Goal: Task Accomplishment & Management: Use online tool/utility

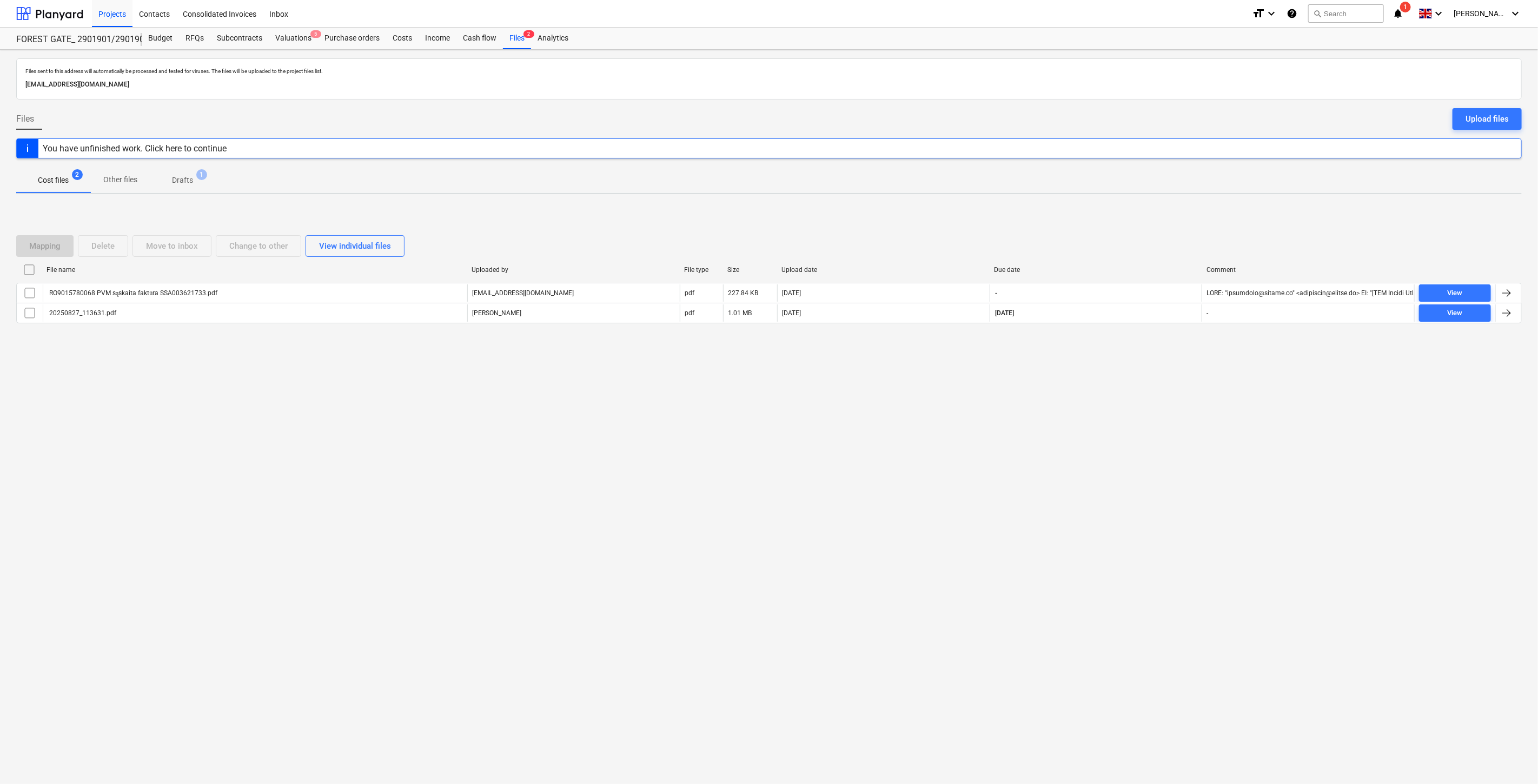
click at [1115, 471] on div "Files sent to this address will automatically be processed and tested for virus…" at bounding box center [769, 417] width 1538 height 734
click at [1126, 441] on div "Files sent to this address will automatically be processed and tested for virus…" at bounding box center [769, 417] width 1538 height 734
click at [1134, 421] on div "Files sent to this address will automatically be processed and tested for virus…" at bounding box center [769, 417] width 1538 height 734
click at [1144, 391] on div "Files sent to this address will automatically be processed and tested for virus…" at bounding box center [769, 417] width 1538 height 734
click at [1079, 367] on div "Files sent to this address will automatically be processed and tested for virus…" at bounding box center [769, 417] width 1538 height 734
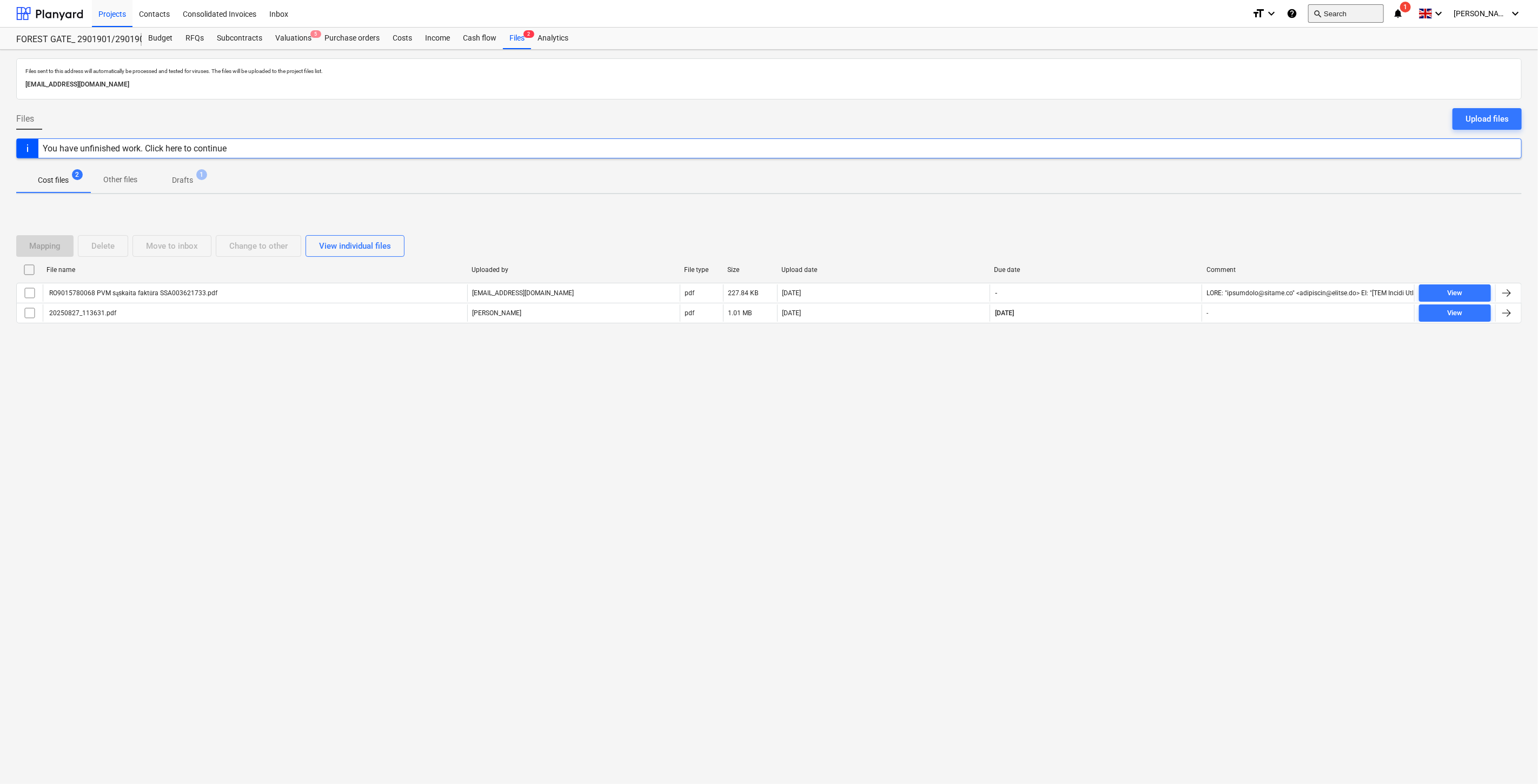
click at [1341, 20] on button "search Search" at bounding box center [1346, 13] width 76 height 18
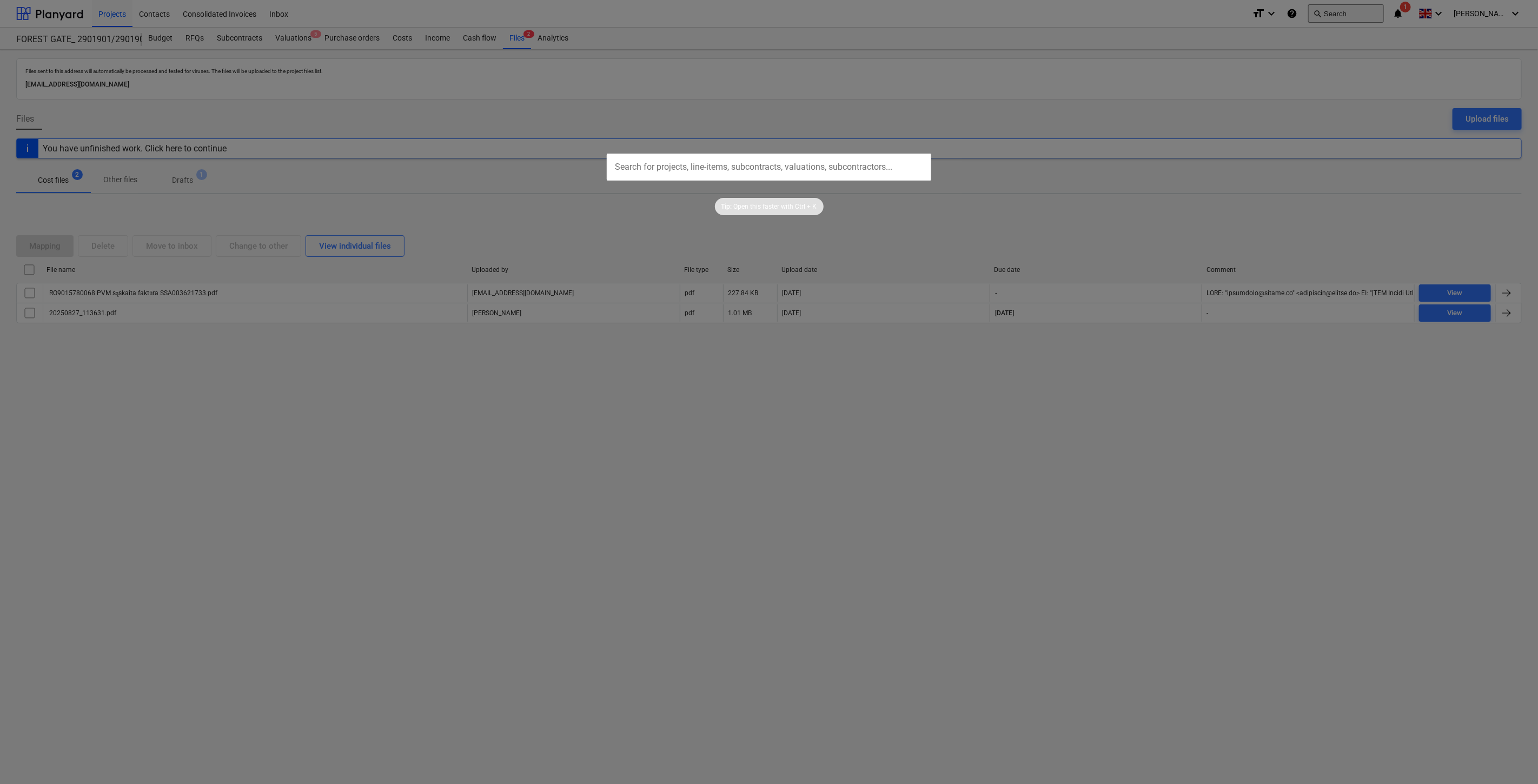
type input "ECO00013263"
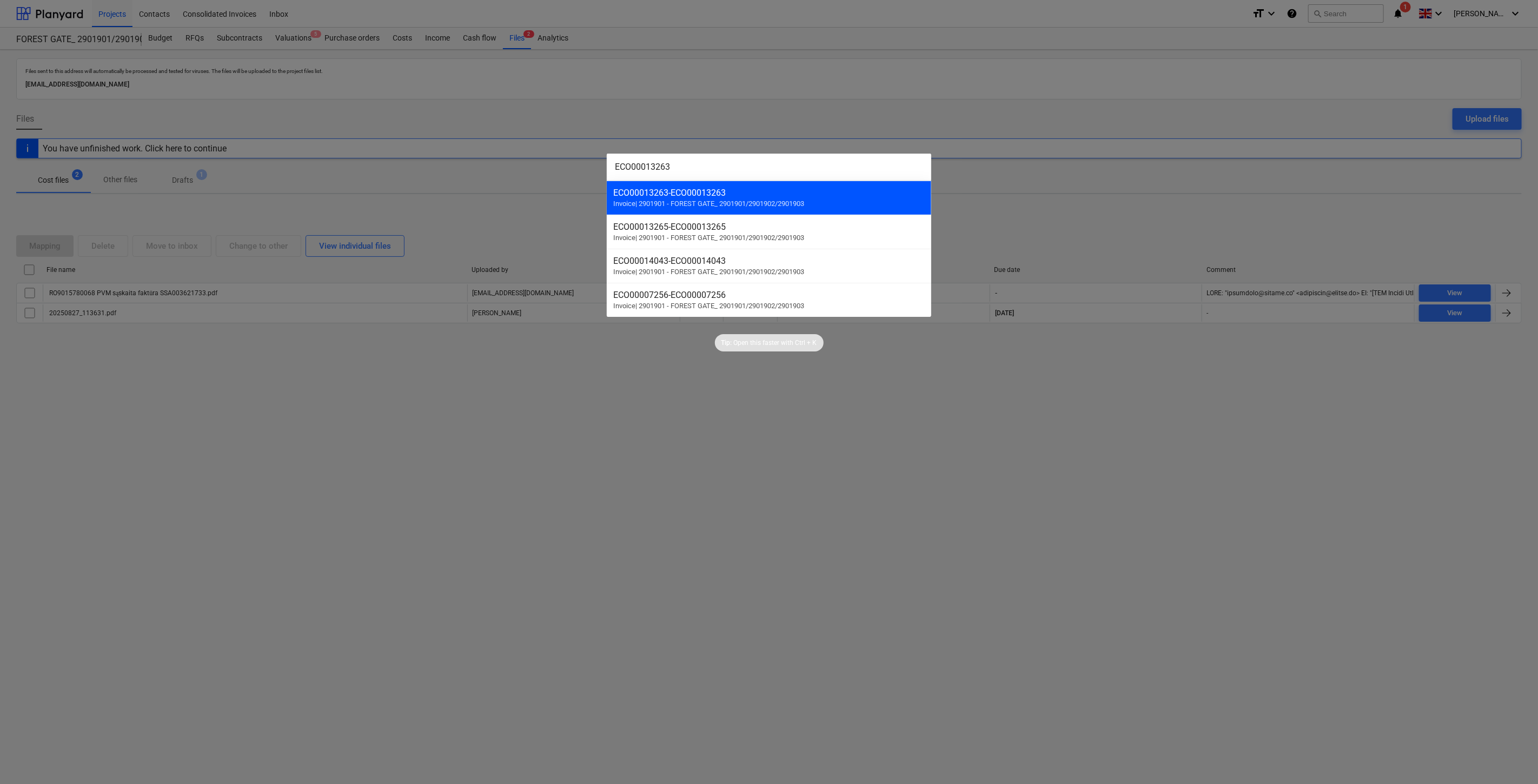
click at [782, 194] on div "ECO00013263 - ECO00013263" at bounding box center [769, 192] width 312 height 10
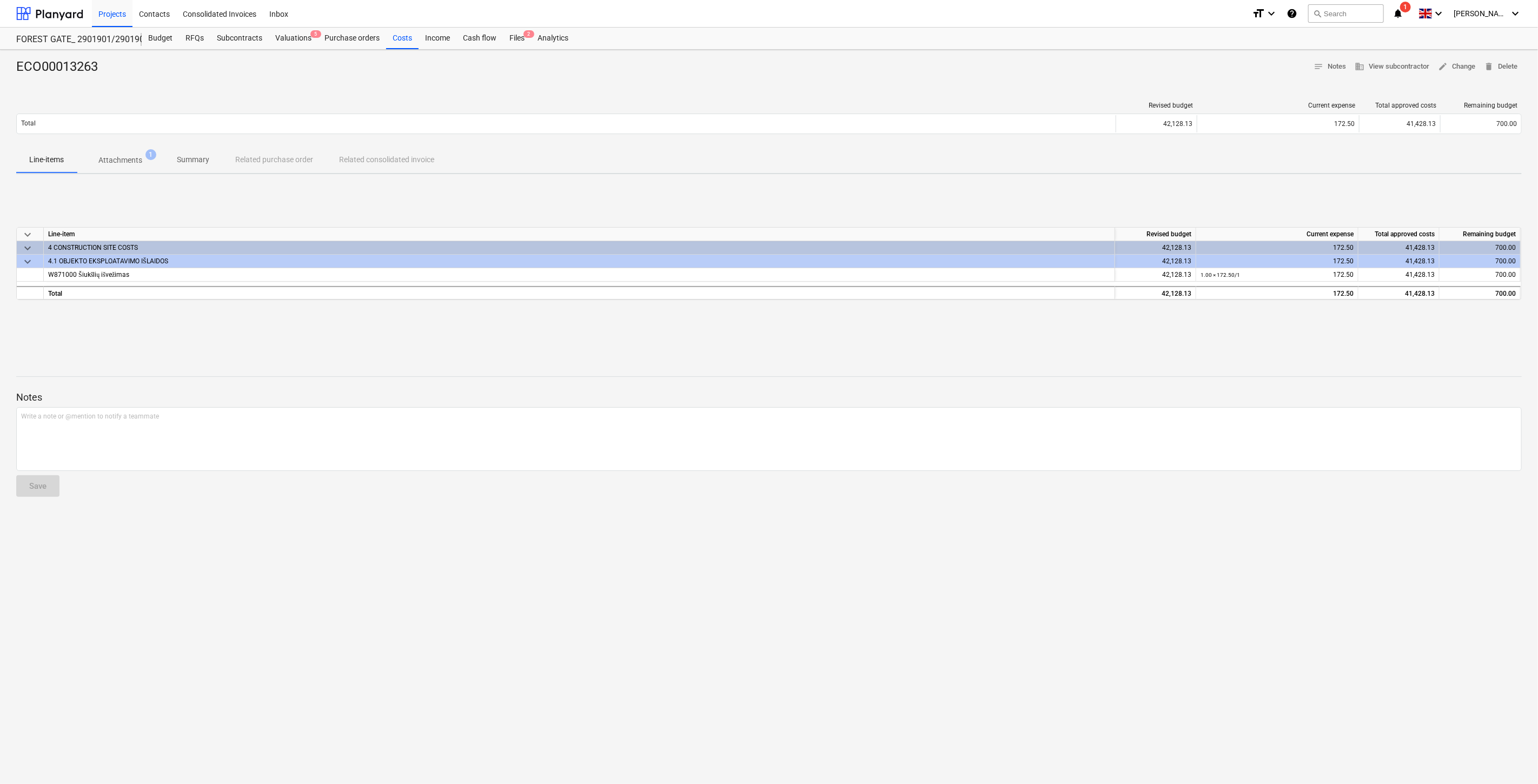
drag, startPoint x: 769, startPoint y: 346, endPoint x: 808, endPoint y: 333, distance: 41.1
click at [774, 344] on div "ECO00013263 notes Notes business View subcontractor edit Change delete Delete R…" at bounding box center [769, 417] width 1538 height 734
click at [808, 333] on div "keyboard_arrow_down Line-item Revised budget Current expense Total approved cos…" at bounding box center [769, 264] width 1505 height 162
click at [187, 164] on p "Summary" at bounding box center [193, 160] width 33 height 12
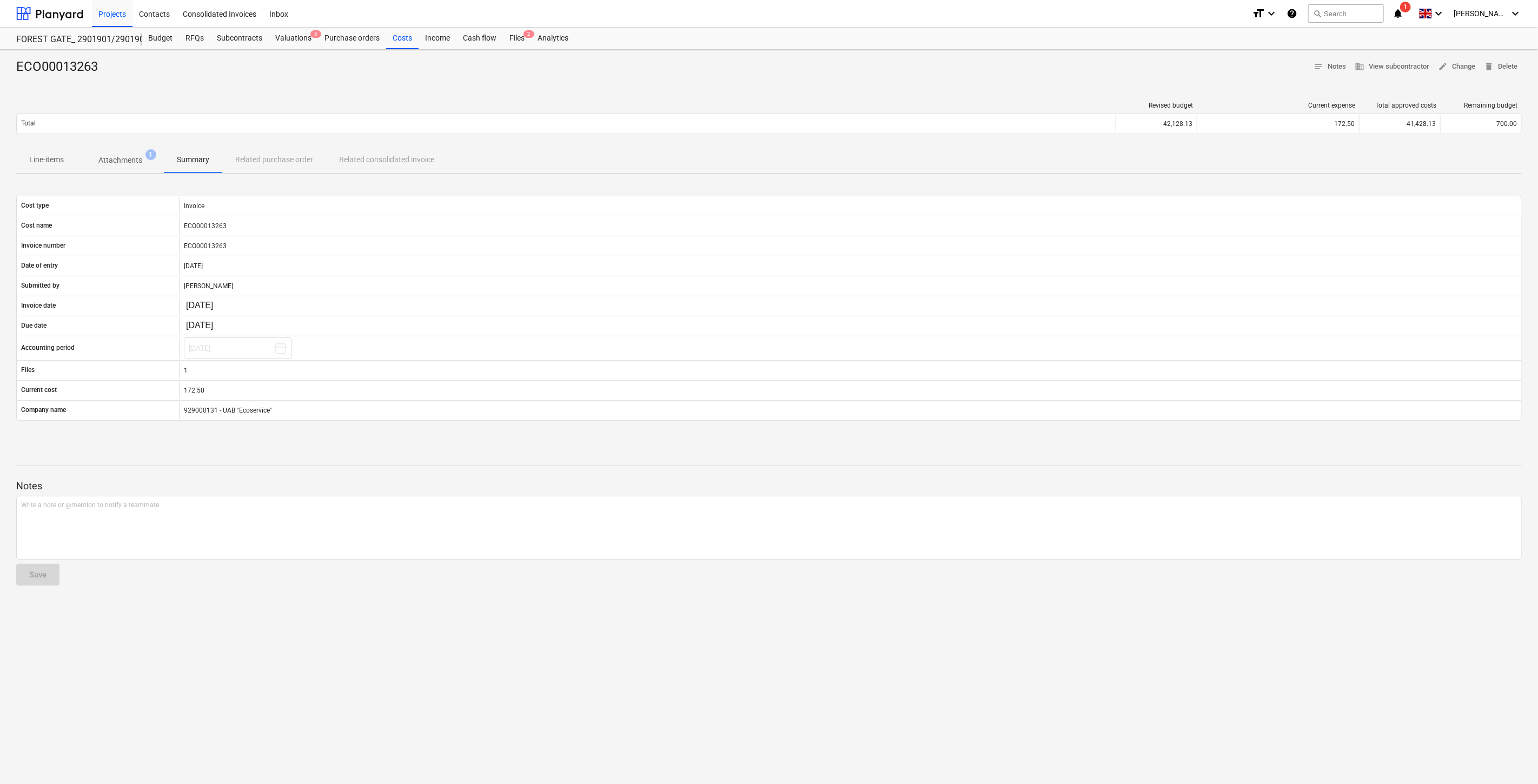
click at [116, 161] on p "Attachments" at bounding box center [120, 160] width 44 height 12
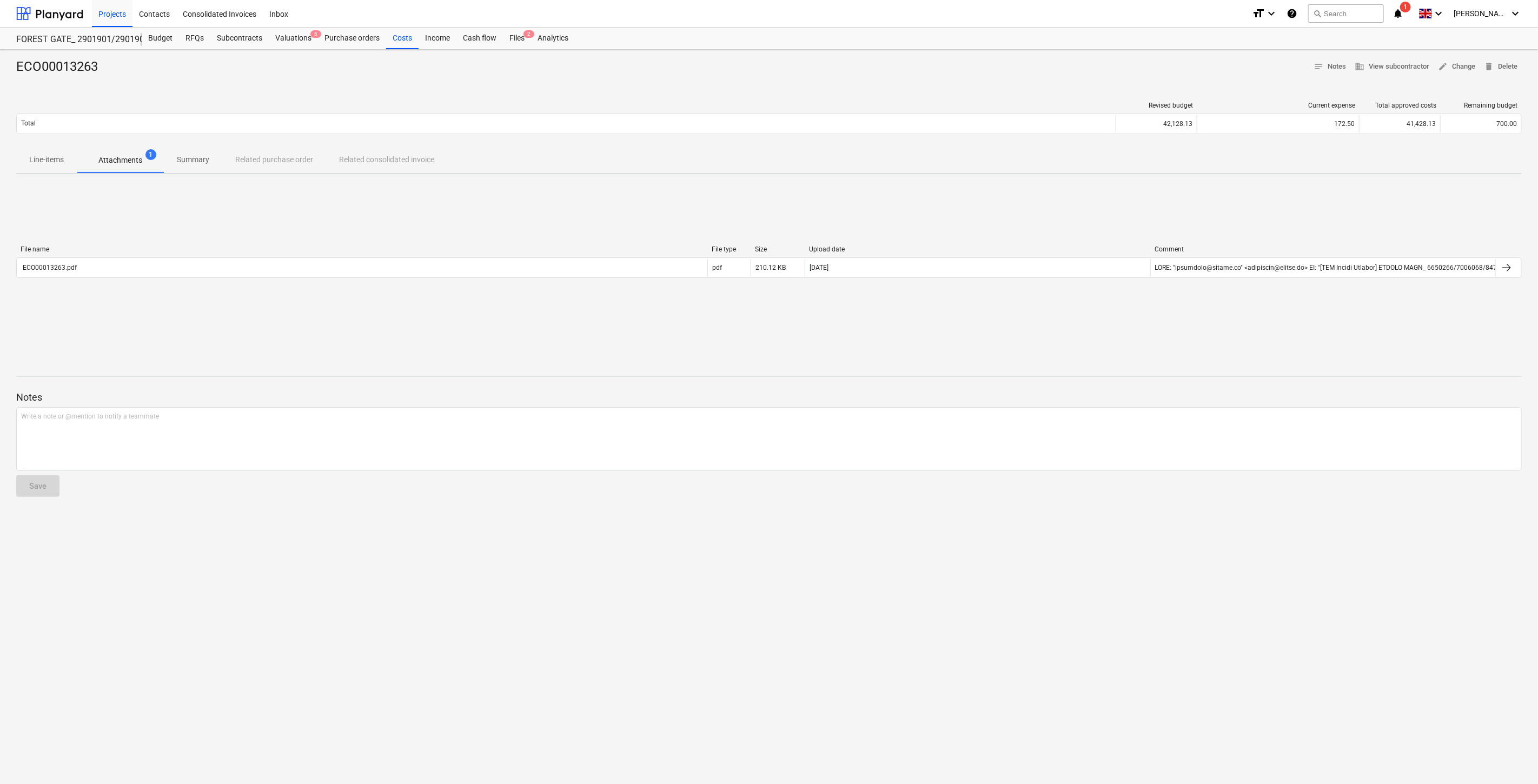
click at [550, 346] on div "ECO00013263 notes Notes business View subcontractor edit Change delete Delete R…" at bounding box center [769, 417] width 1538 height 734
drag, startPoint x: 584, startPoint y: 333, endPoint x: 203, endPoint y: 330, distance: 381.0
click at [583, 332] on div "File name File type Size Upload date Comment ECO00013263.pdf pdf 210.12 KB [DAT…" at bounding box center [769, 264] width 1505 height 162
click at [1410, 11] on span "1" at bounding box center [1405, 7] width 11 height 11
click at [1382, 69] on button "Mark all as read" at bounding box center [1374, 70] width 46 height 7
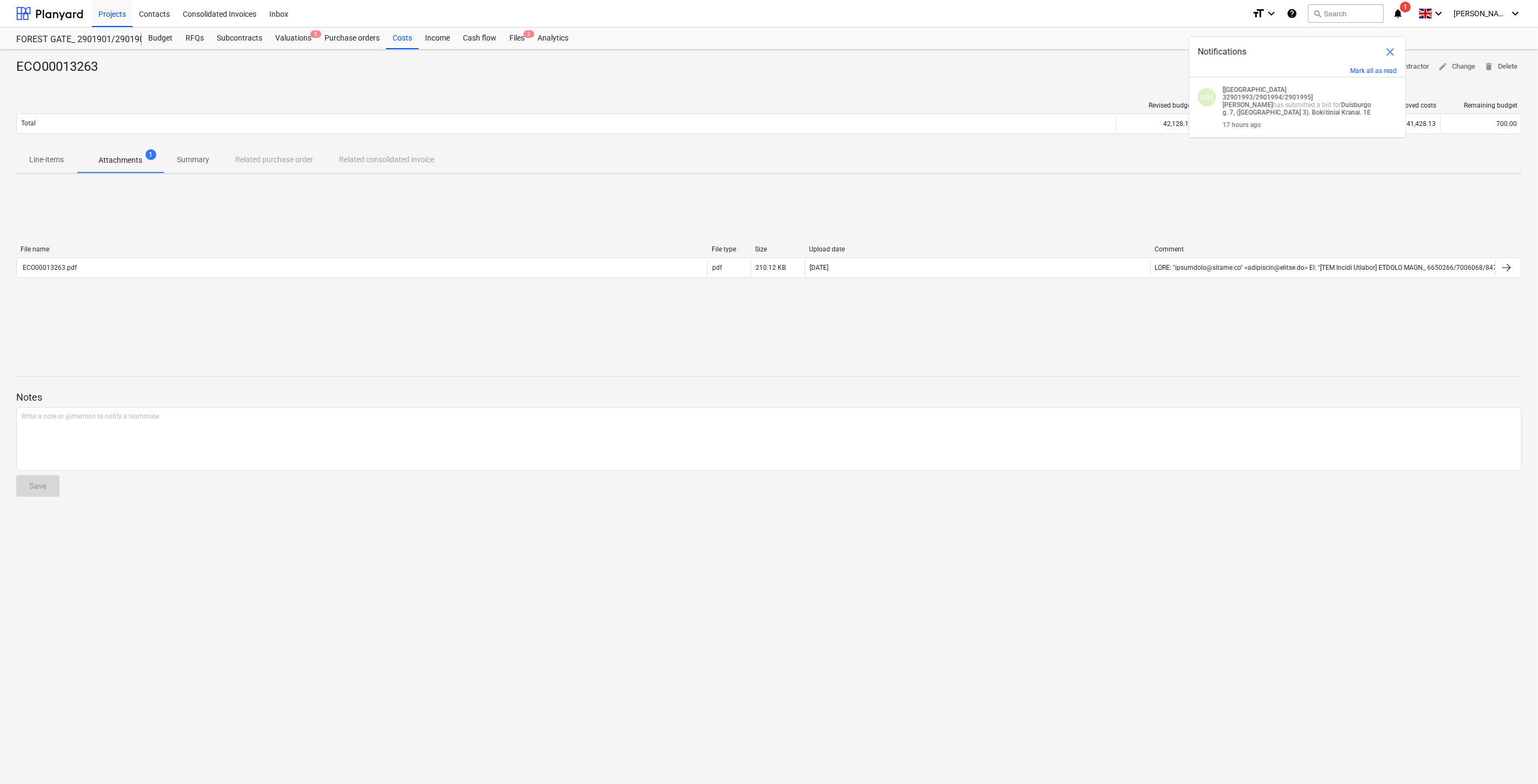
click at [1396, 46] on span "close" at bounding box center [1390, 52] width 13 height 13
click at [986, 228] on div "File name File type Size Upload date Comment ECO00013263.pdf pdf 210.12 KB [DAT…" at bounding box center [769, 264] width 1505 height 162
click at [1028, 215] on div "File name File type Size Upload date Comment ECO00013263.pdf pdf 210.12 KB [DAT…" at bounding box center [769, 264] width 1505 height 162
click at [1371, 12] on button "search Search" at bounding box center [1346, 13] width 76 height 18
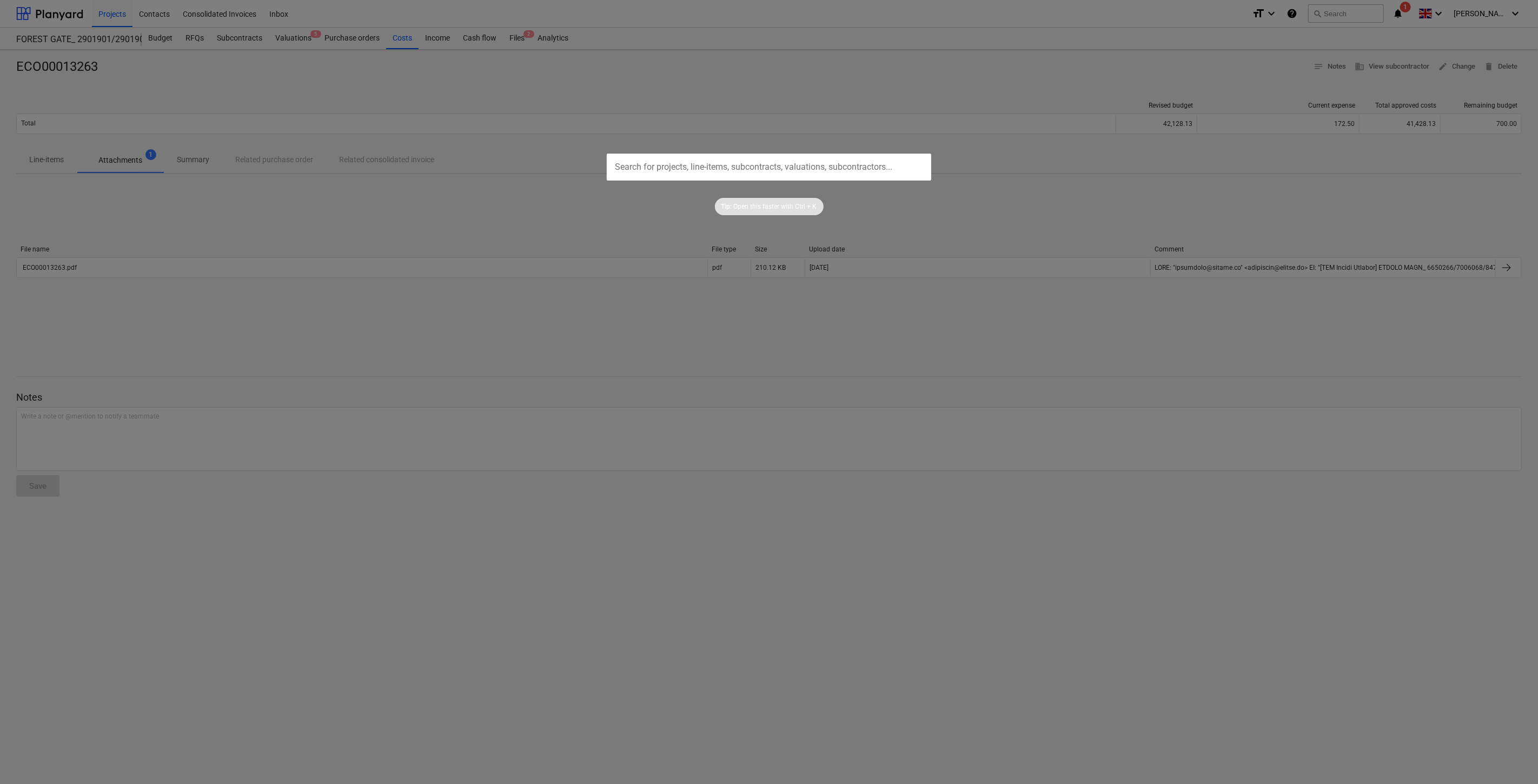
drag, startPoint x: 1371, startPoint y: 12, endPoint x: 749, endPoint y: 160, distance: 639.4
click at [749, 160] on input "text" at bounding box center [769, 167] width 325 height 27
paste input "ECO00013265"
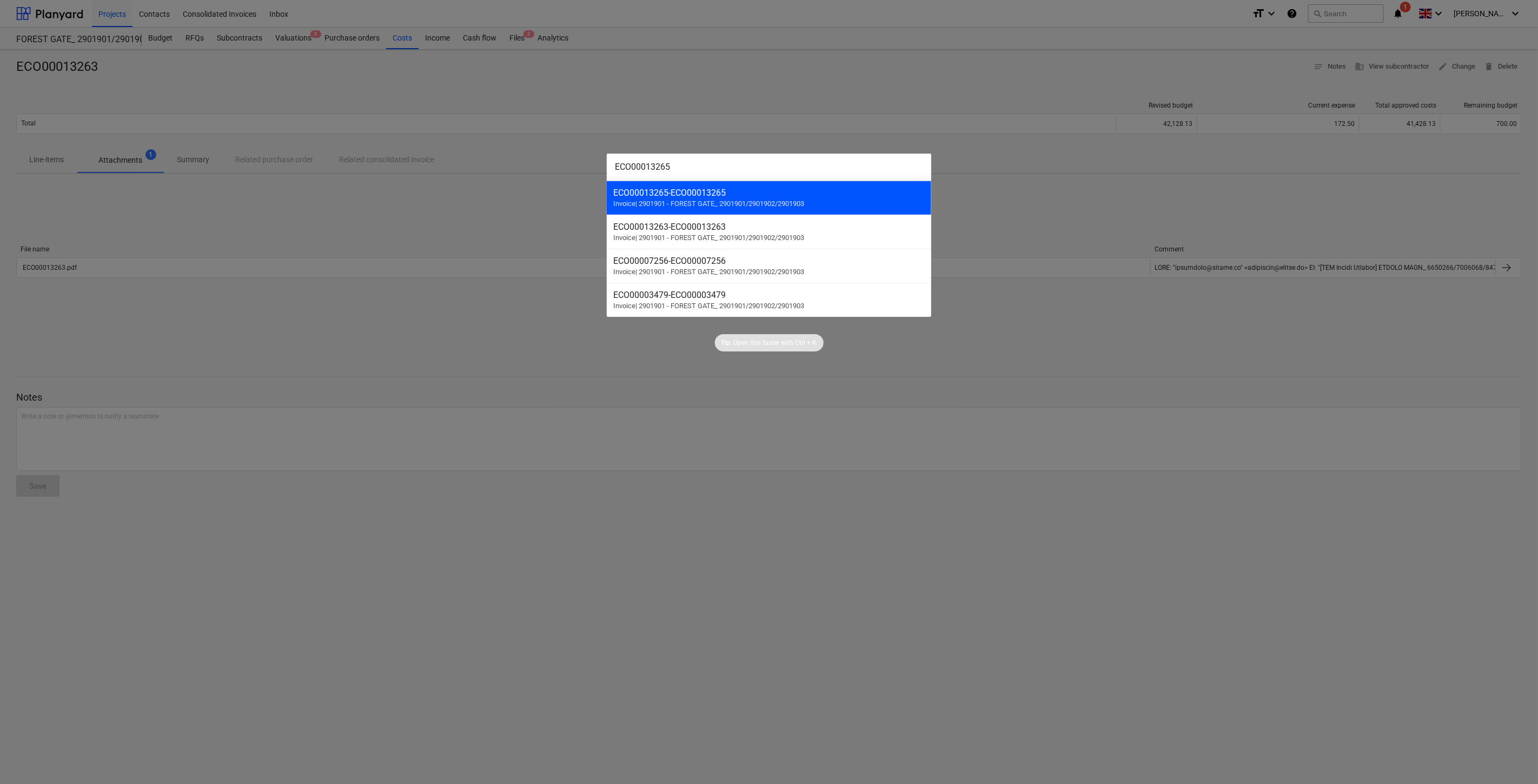
type input "ECO00013265"
click at [743, 199] on div "ECO00013265 - ECO00013265 Invoice | 2901901 - FOREST GATE_ 2901901/2901902/2901…" at bounding box center [769, 198] width 325 height 34
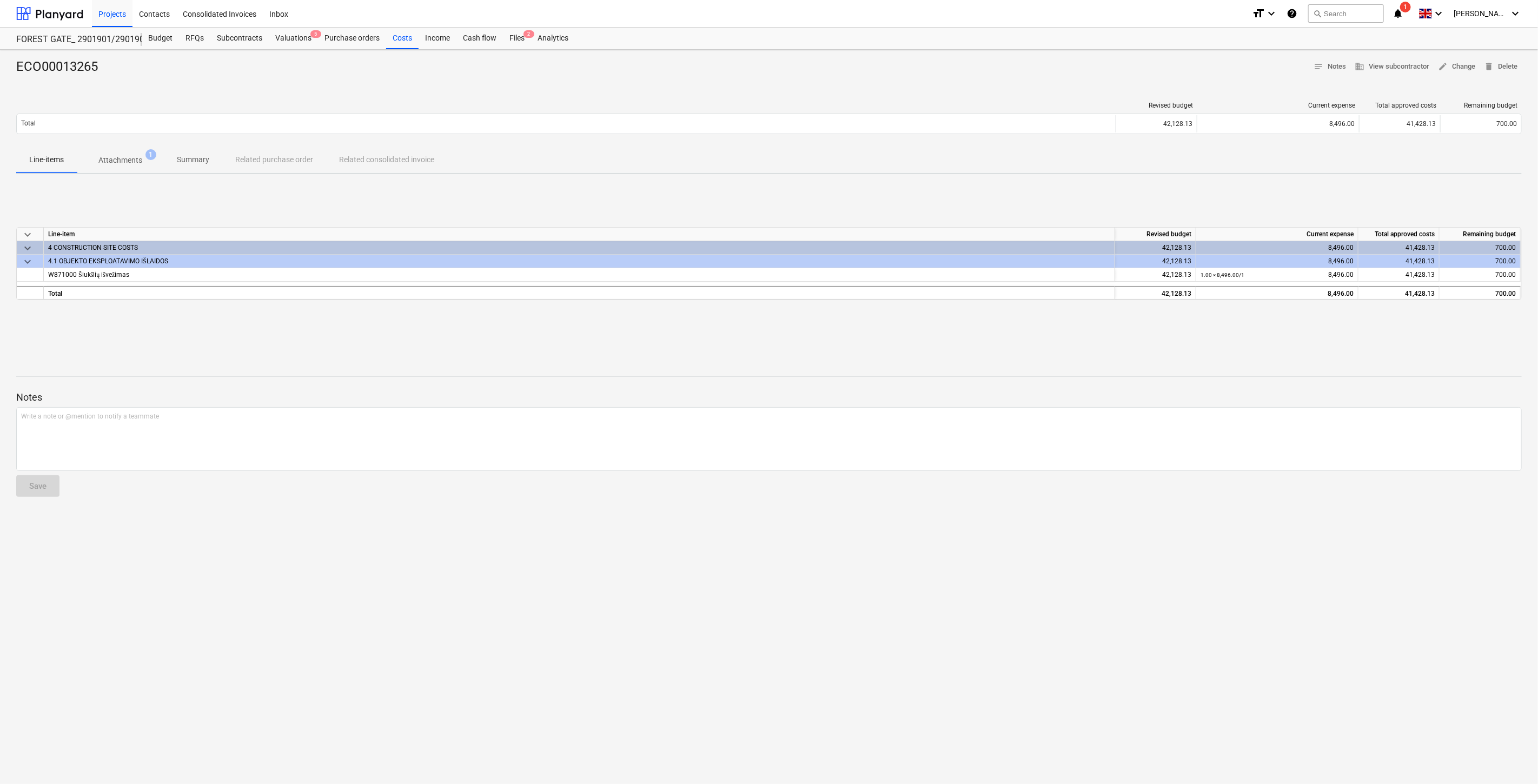
click at [968, 363] on div at bounding box center [769, 366] width 1505 height 9
drag, startPoint x: 1007, startPoint y: 337, endPoint x: 105, endPoint y: 379, distance: 903.0
click at [1002, 337] on div "keyboard_arrow_down Line-item Revised budget Current expense Total approved cos…" at bounding box center [769, 264] width 1505 height 162
click at [514, 35] on div "Files 2" at bounding box center [516, 38] width 28 height 22
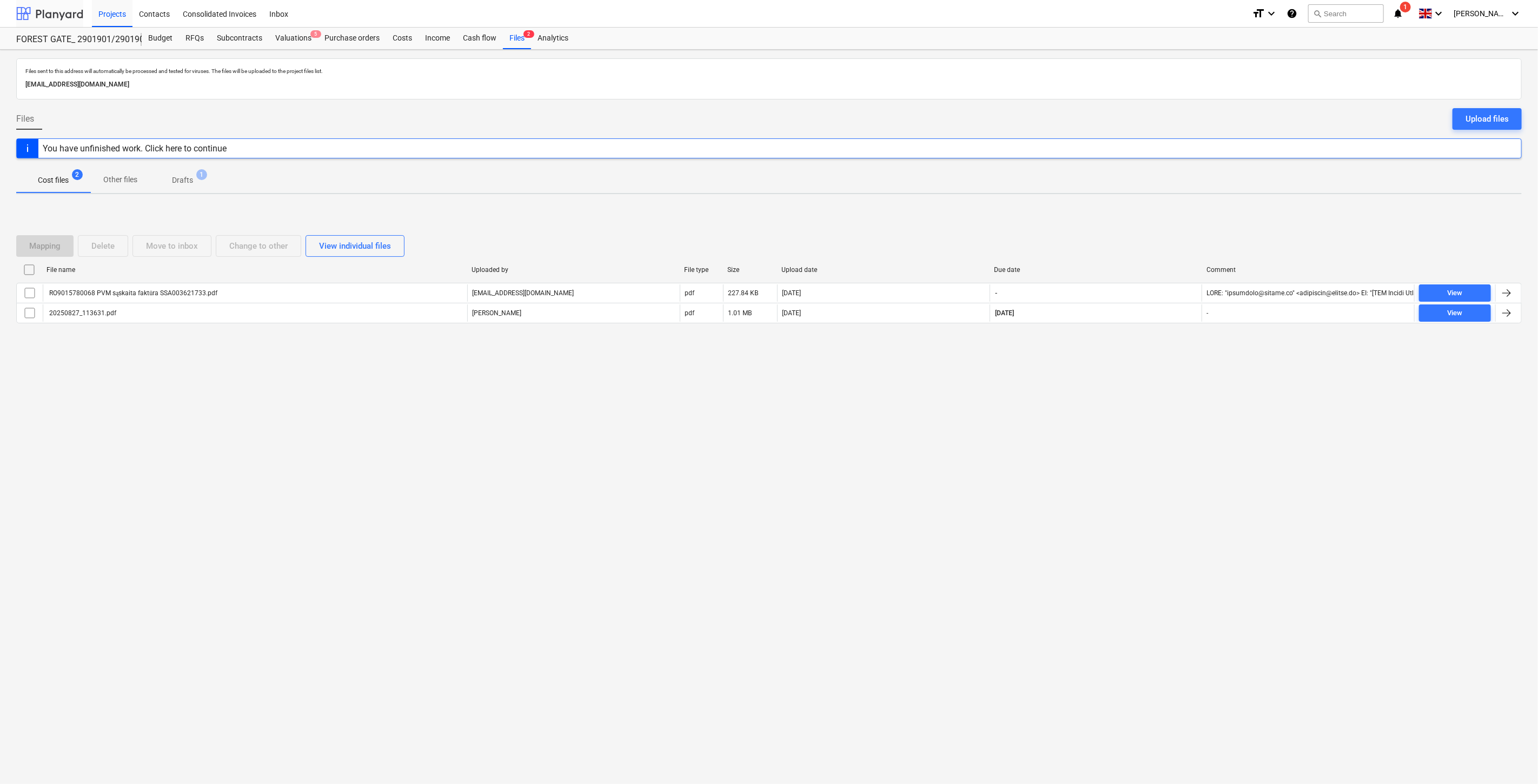
click at [62, 13] on div at bounding box center [50, 14] width 67 height 27
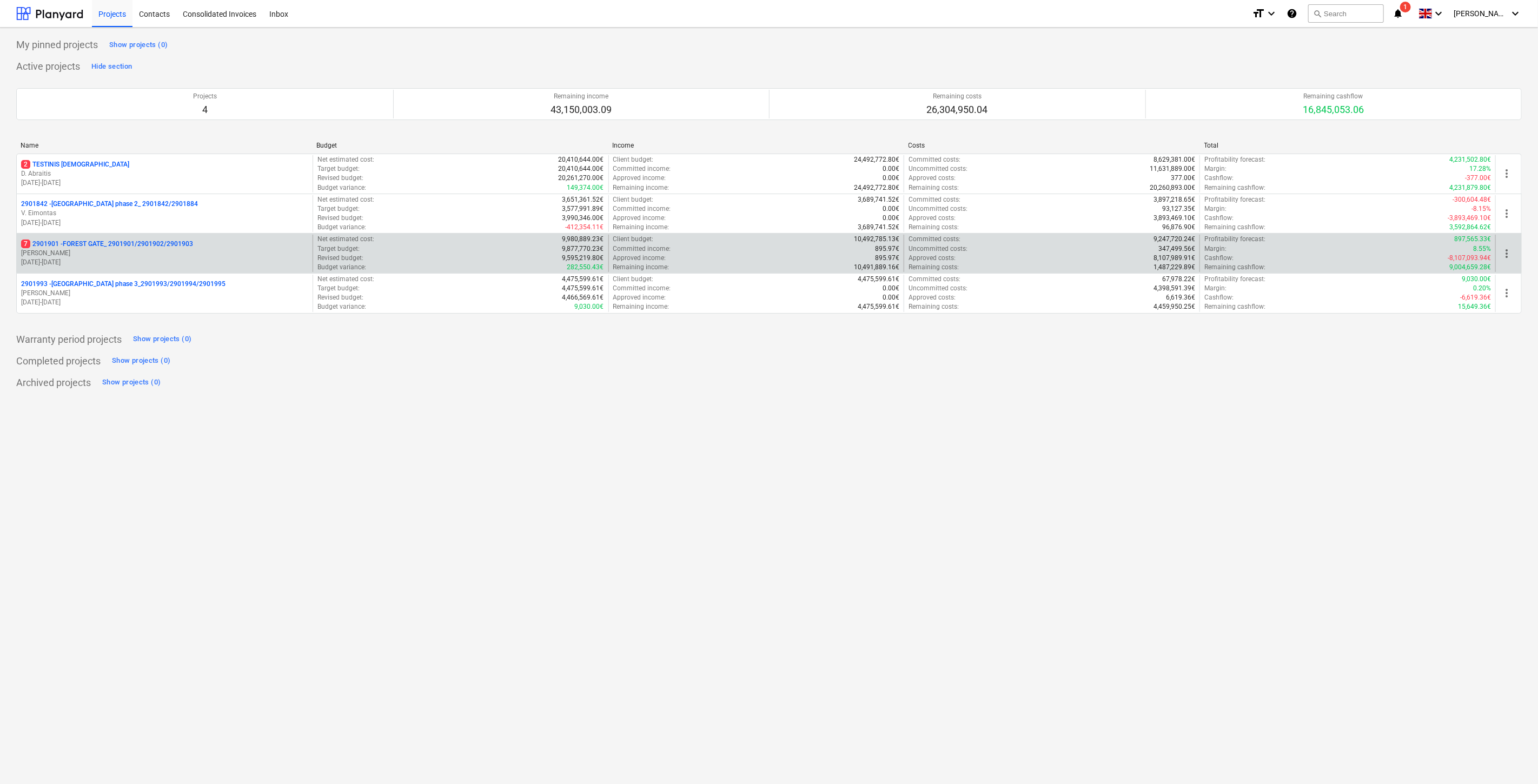
click at [116, 253] on p "[PERSON_NAME]" at bounding box center [164, 253] width 287 height 9
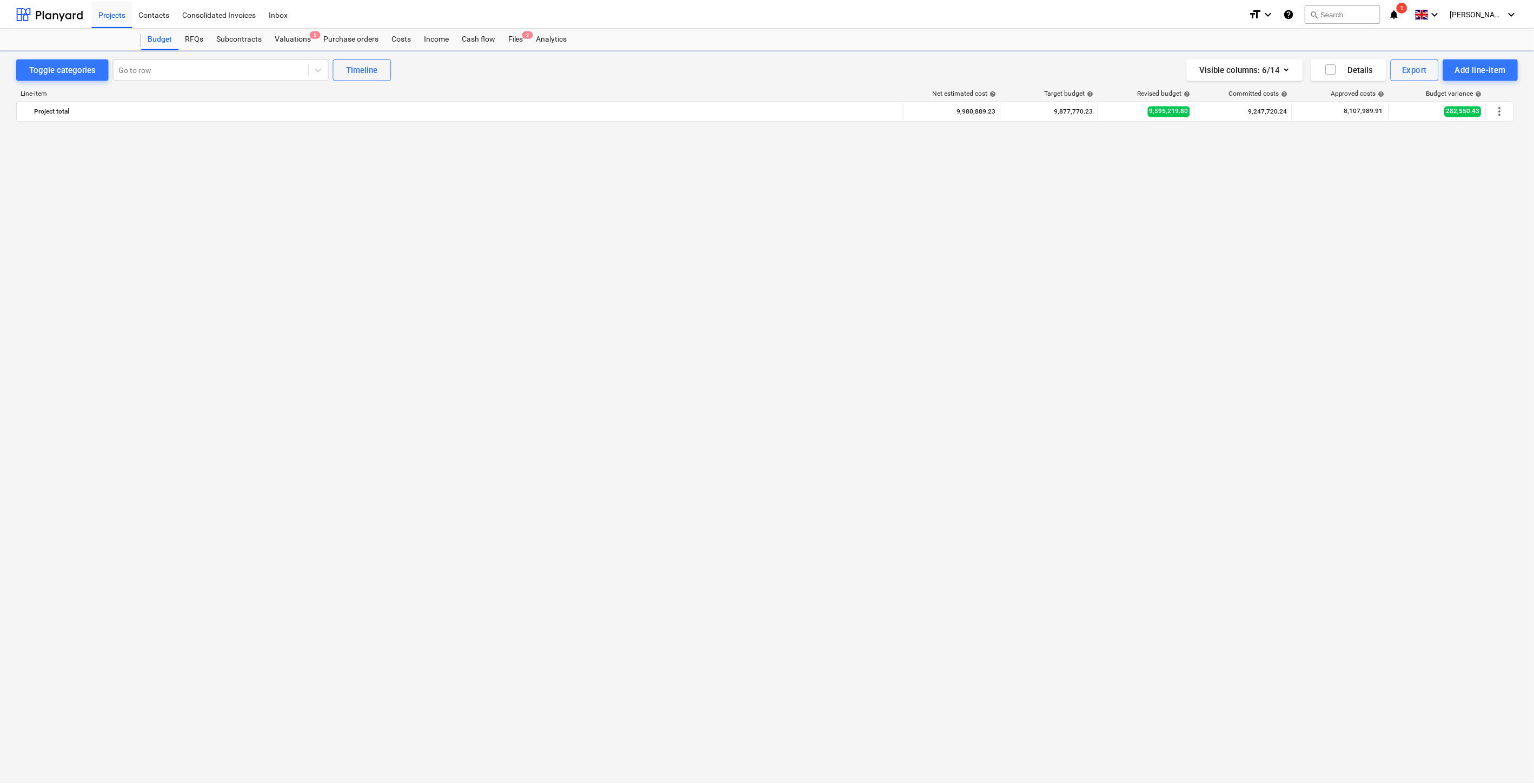
scroll to position [1784, 0]
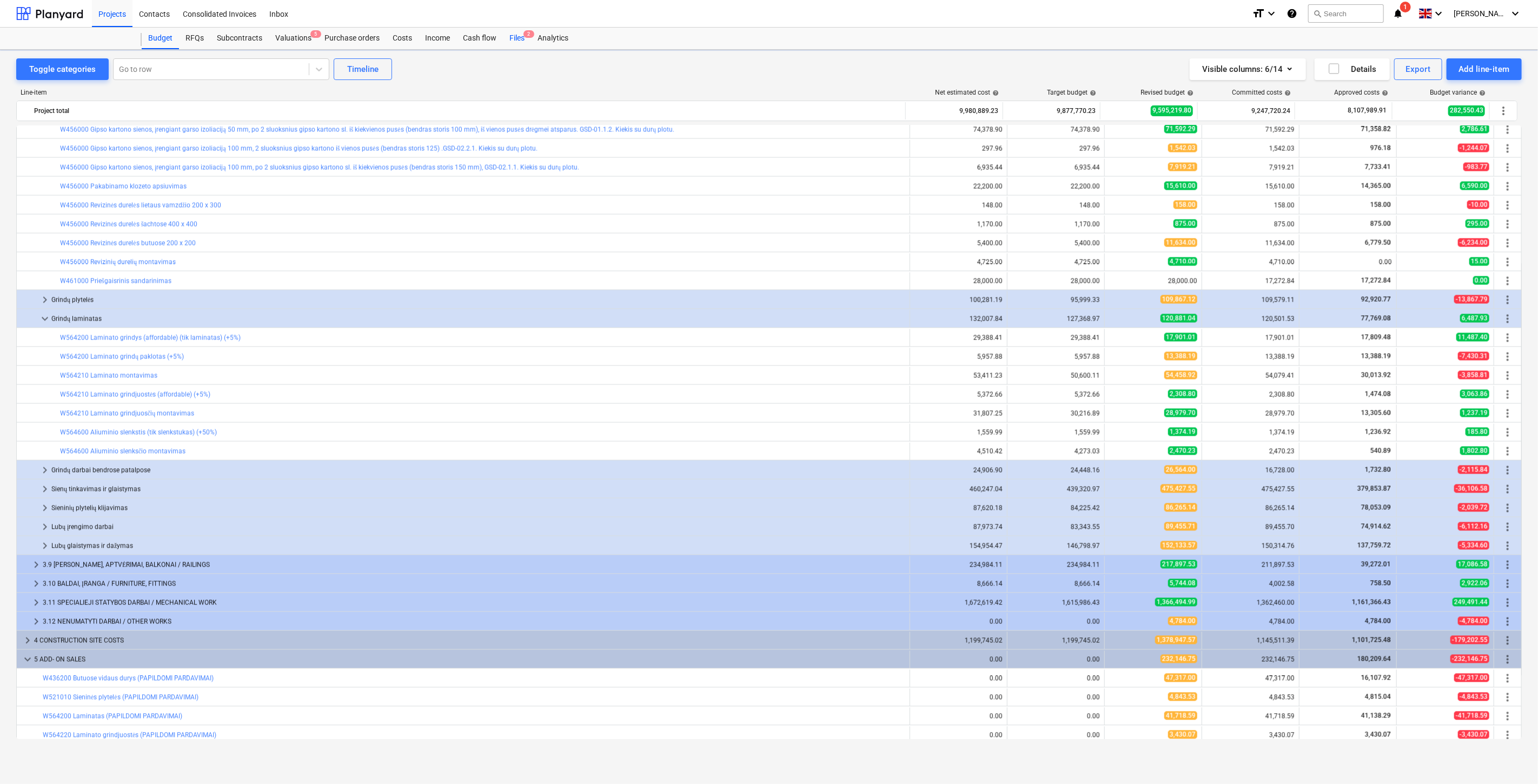
click at [510, 46] on div "Files 2" at bounding box center [516, 38] width 28 height 22
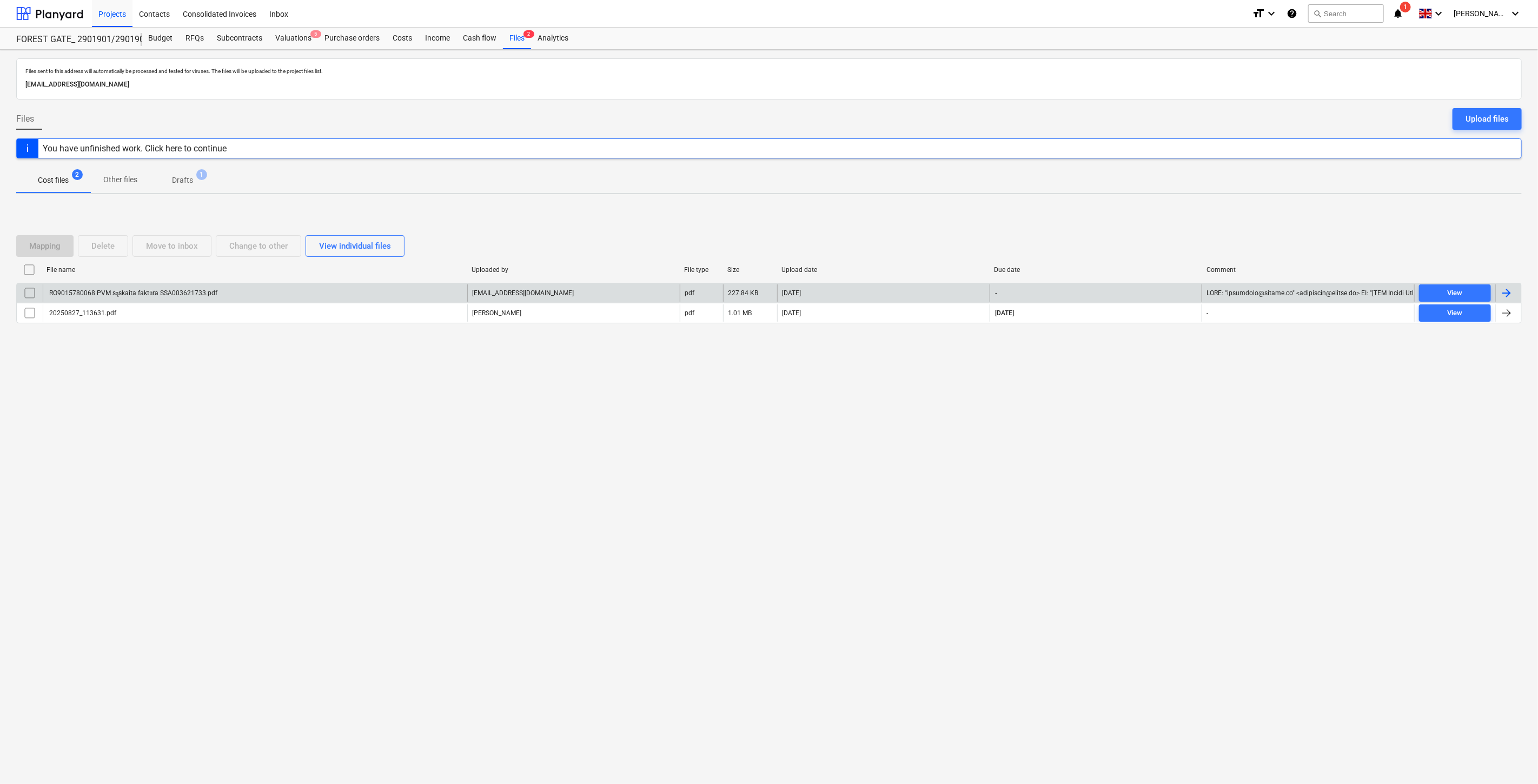
click at [604, 291] on div "[EMAIL_ADDRESS][DOMAIN_NAME]" at bounding box center [574, 292] width 213 height 17
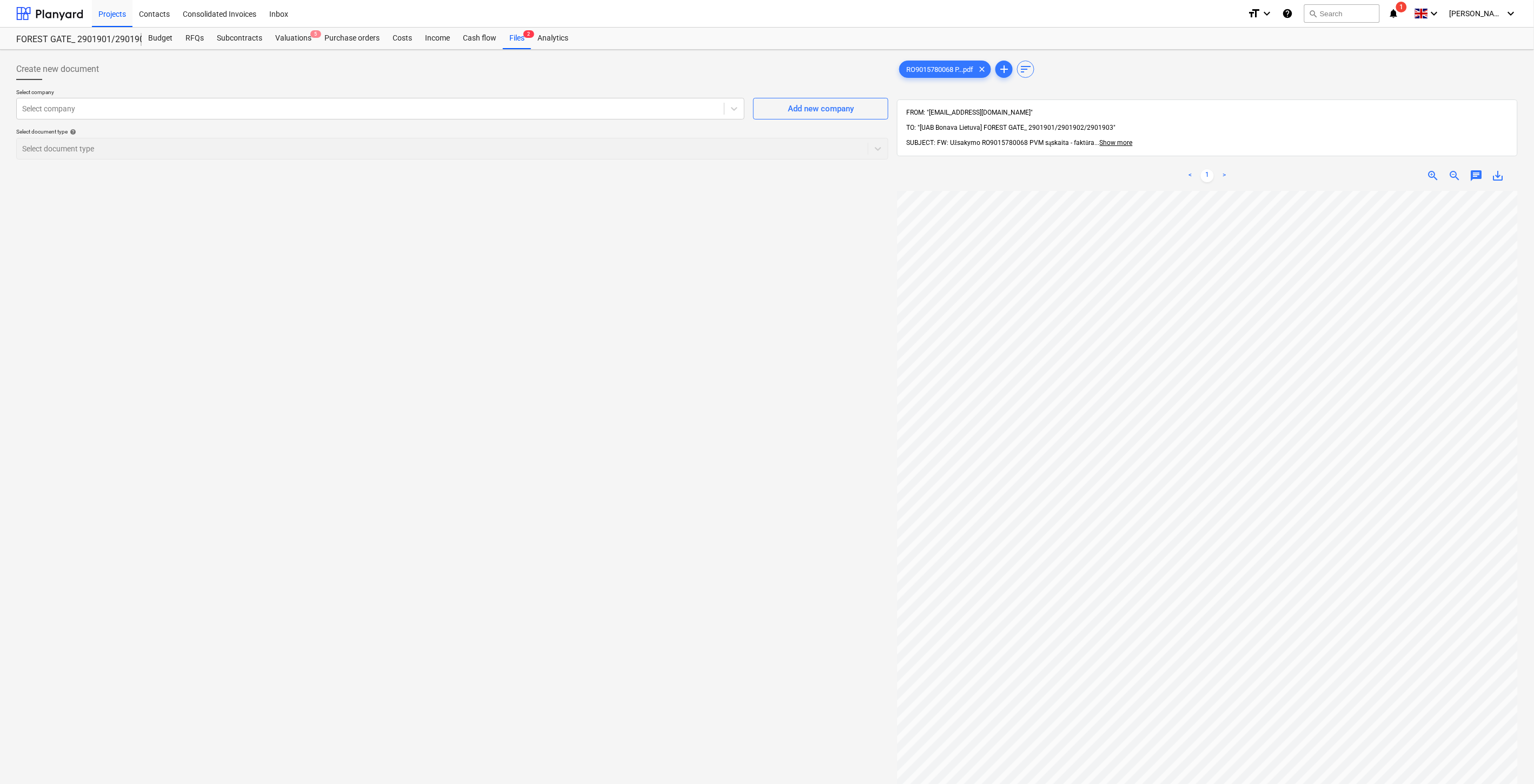
click at [1501, 169] on span "save_alt" at bounding box center [1498, 175] width 13 height 13
click at [3, 85] on div "Create new document Select company Select company Add new company Select docume…" at bounding box center [767, 501] width 1534 height 903
click at [1502, 169] on span "save_alt" at bounding box center [1498, 175] width 13 height 13
drag, startPoint x: 634, startPoint y: 320, endPoint x: 1154, endPoint y: 67, distance: 578.3
click at [640, 310] on div "Create new document Select company Select company Add new company Select docume…" at bounding box center [452, 501] width 881 height 894
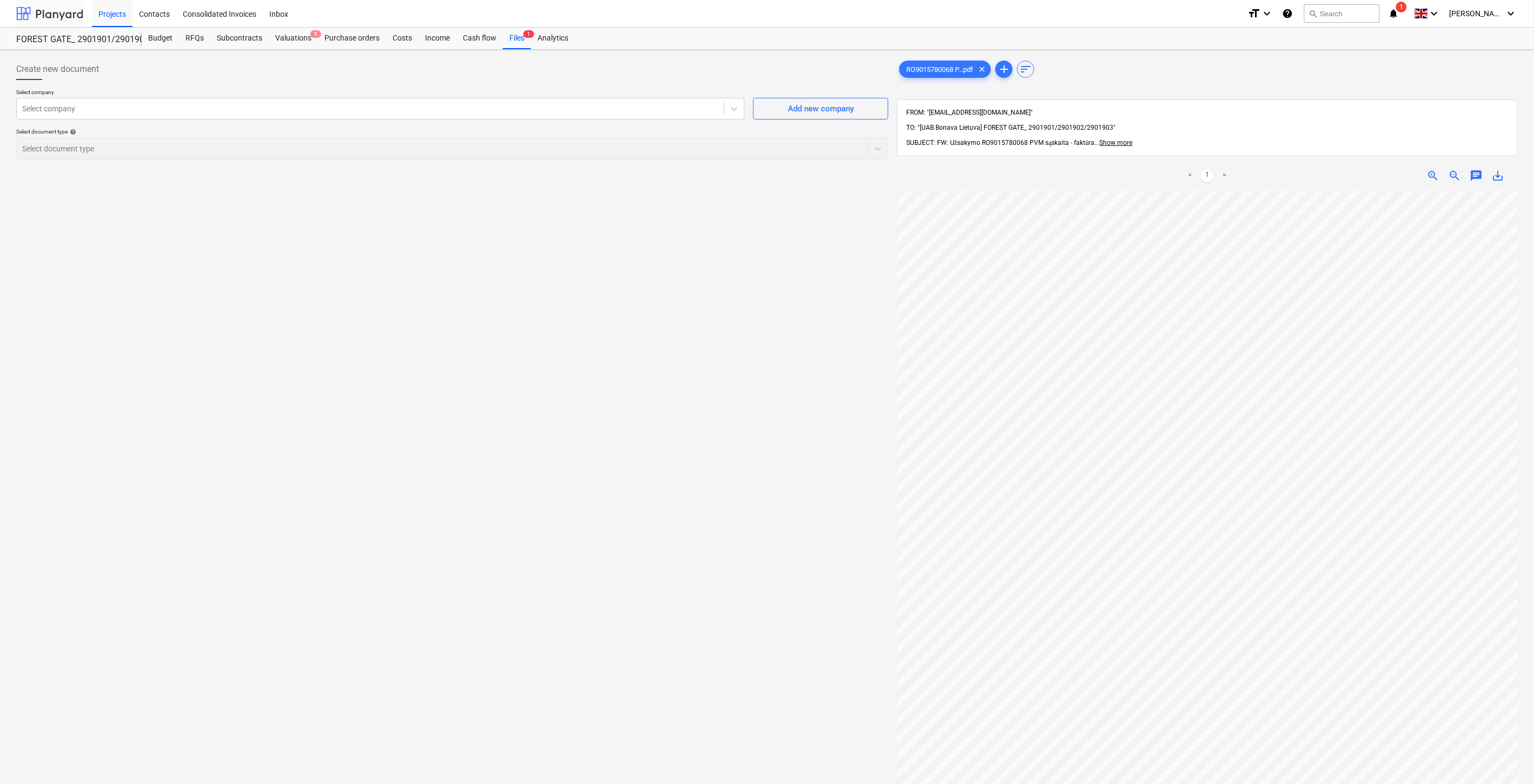
click at [62, 10] on div at bounding box center [50, 14] width 67 height 27
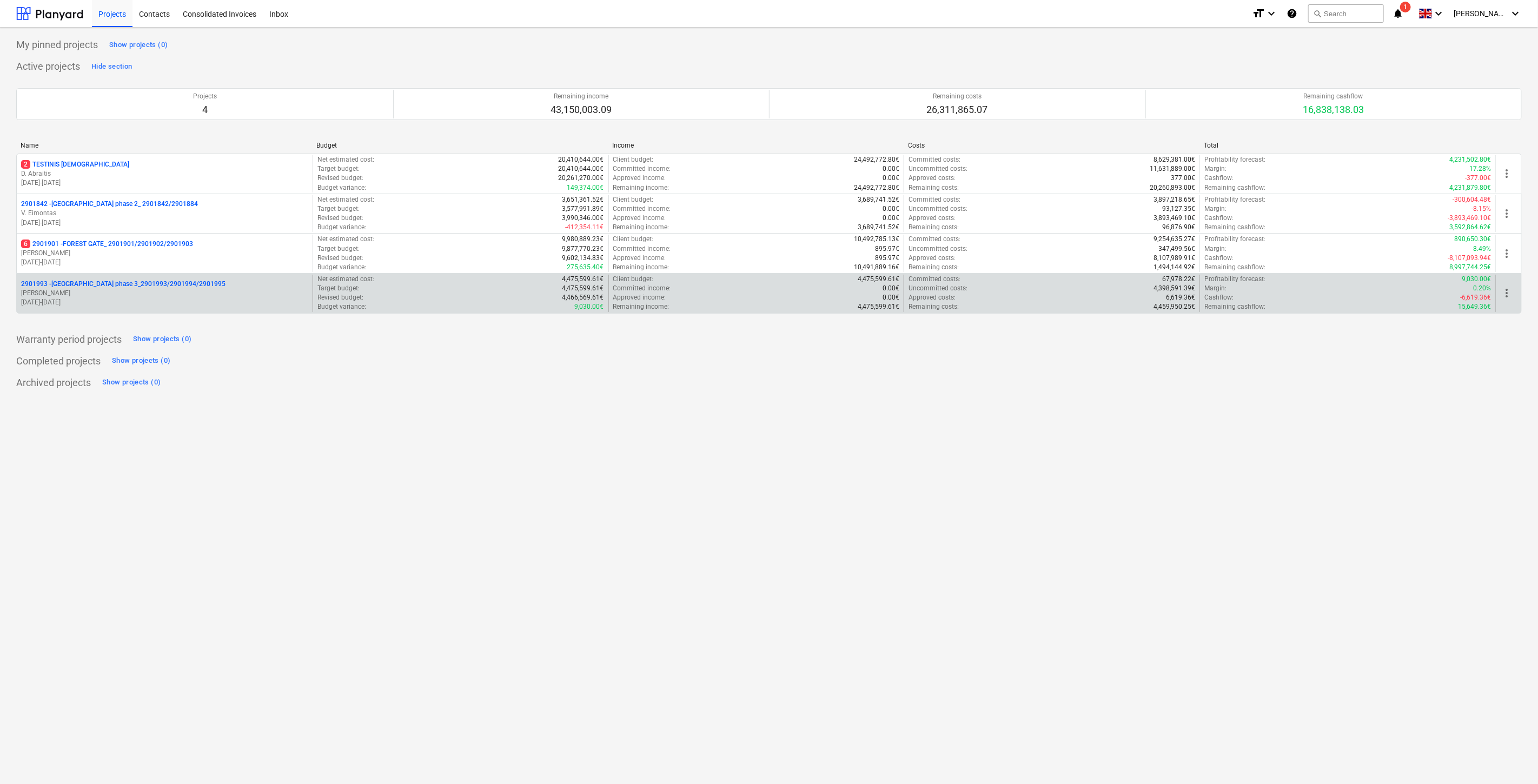
click at [145, 290] on p "[PERSON_NAME]" at bounding box center [164, 292] width 287 height 9
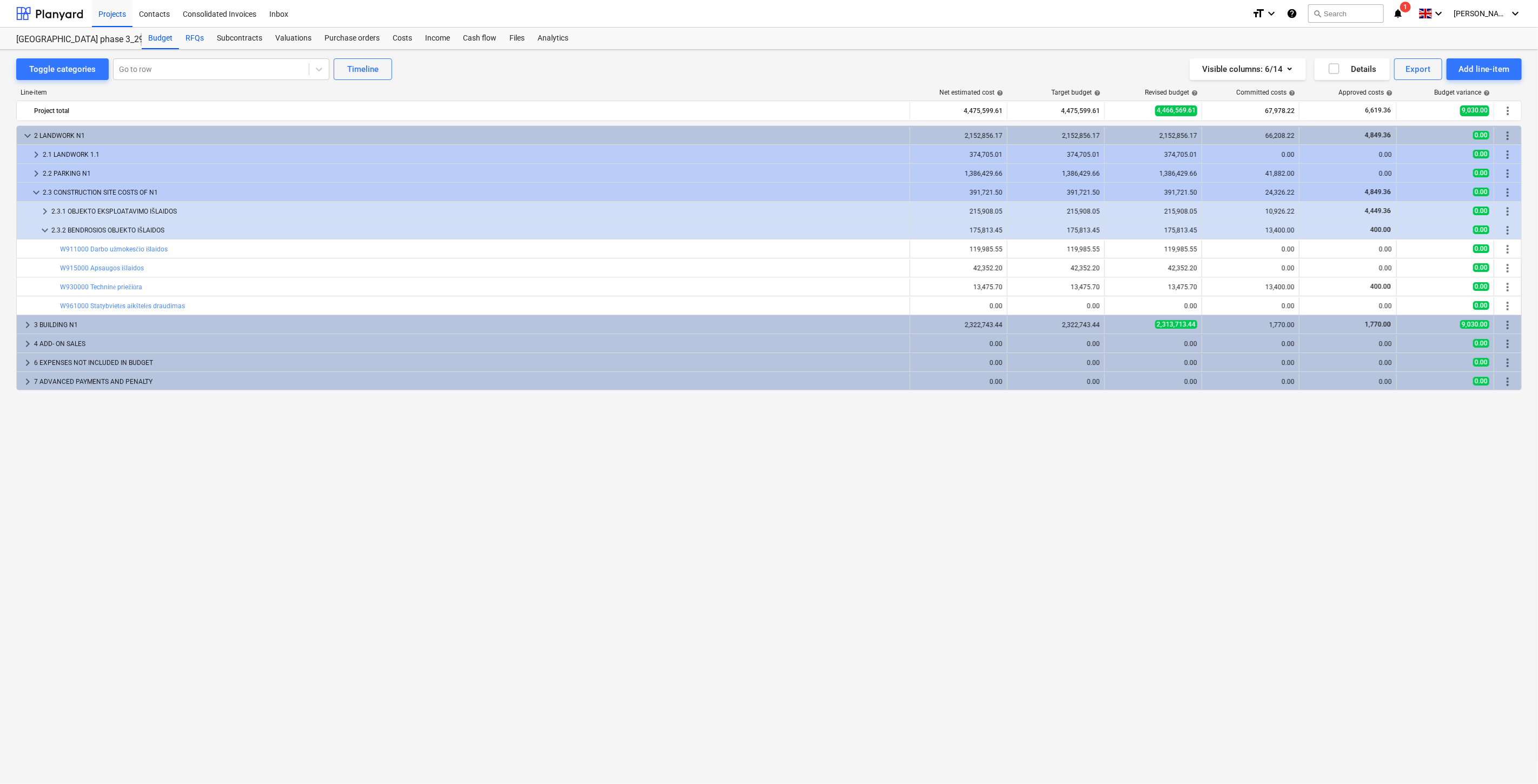
click at [197, 37] on div "RFQs" at bounding box center [194, 38] width 31 height 22
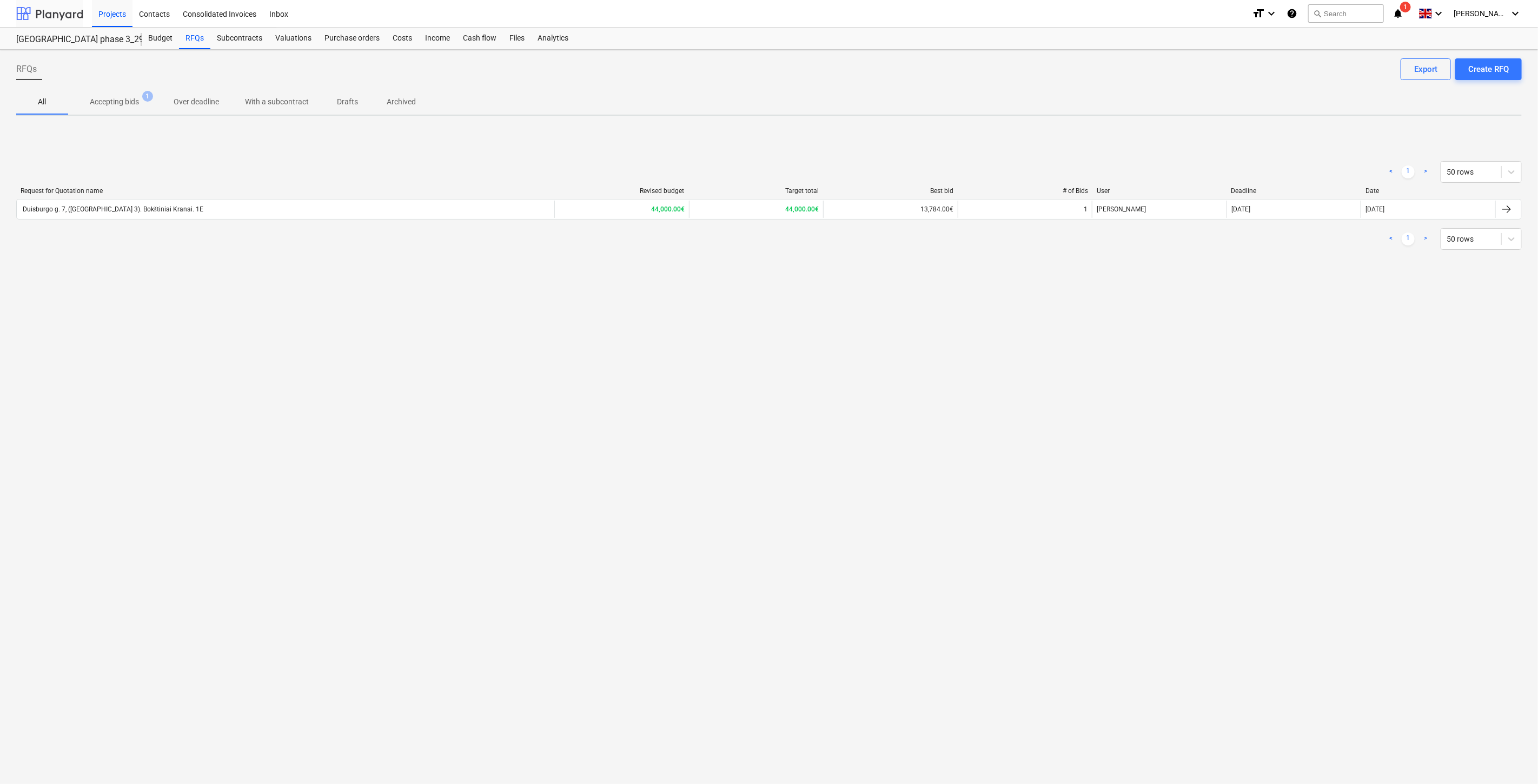
click at [62, 14] on div at bounding box center [50, 14] width 67 height 27
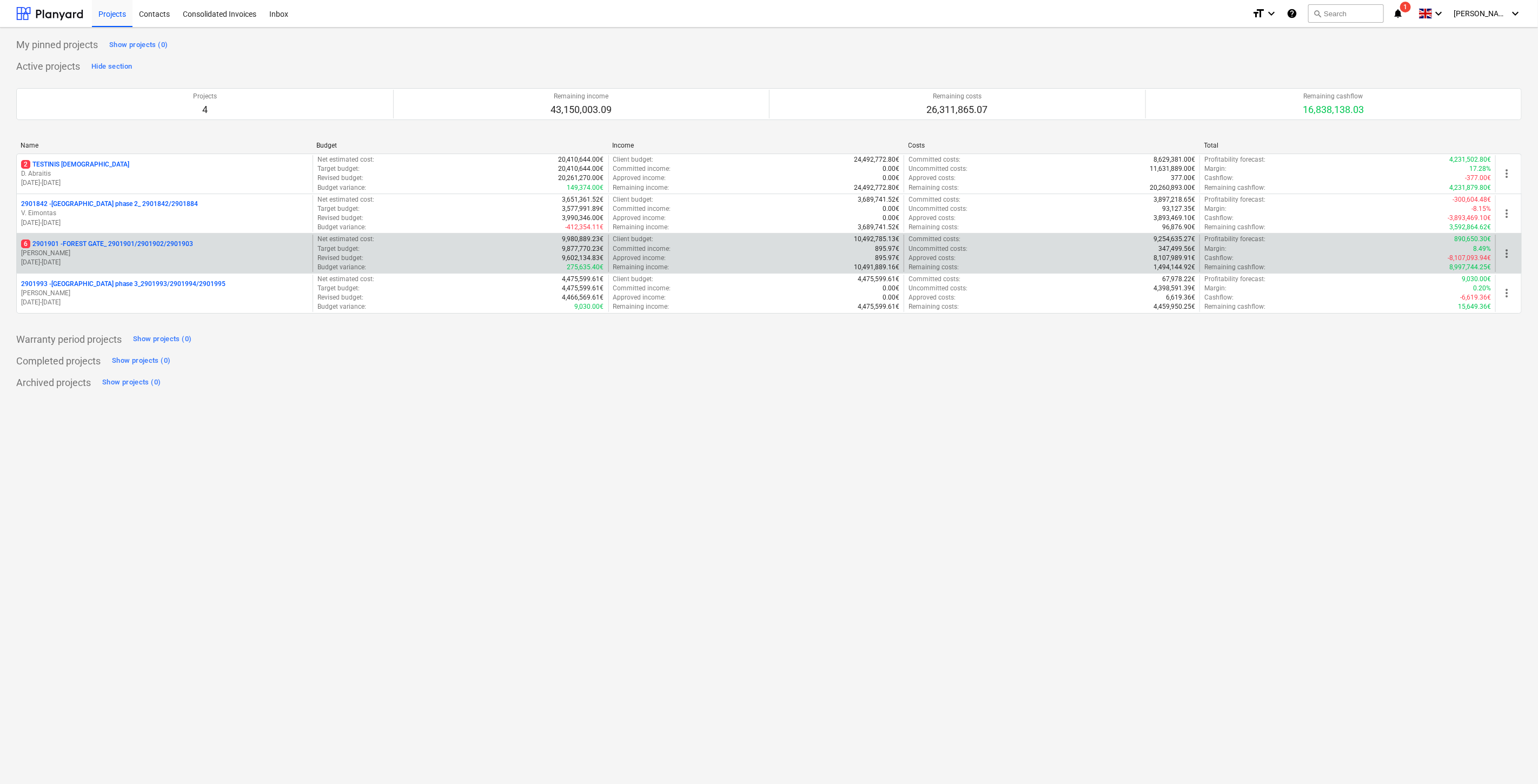
click at [127, 243] on p "6 2901901 - FOREST GATE_ 2901901/2901902/2901903" at bounding box center [107, 243] width 172 height 9
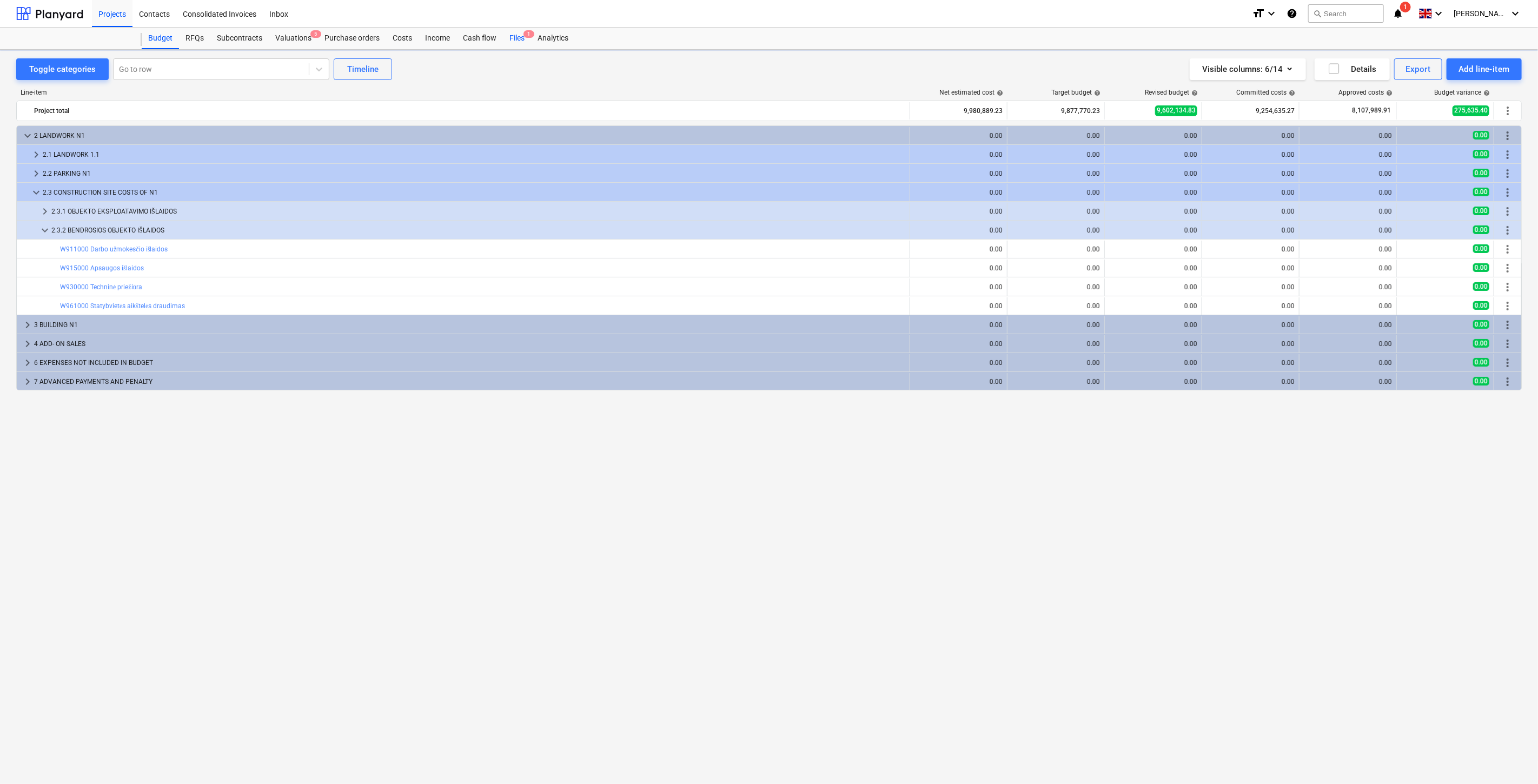
click at [518, 30] on div "Files 1" at bounding box center [516, 38] width 28 height 22
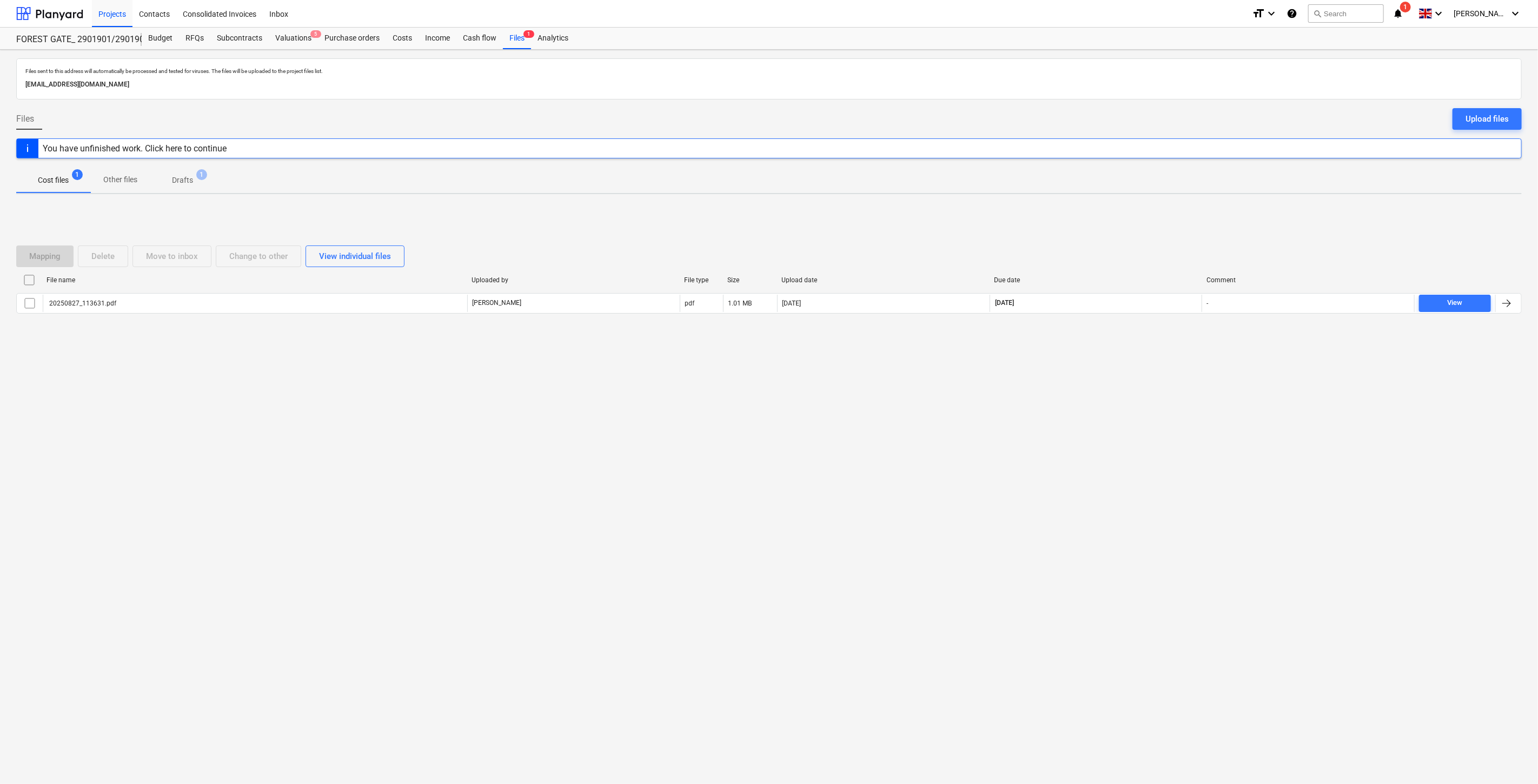
drag, startPoint x: 1055, startPoint y: 495, endPoint x: 1091, endPoint y: 455, distance: 53.8
click at [1057, 492] on div "Files sent to this address will automatically be processed and tested for virus…" at bounding box center [769, 417] width 1538 height 734
click at [1091, 455] on div "Files sent to this address will automatically be processed and tested for virus…" at bounding box center [769, 417] width 1538 height 734
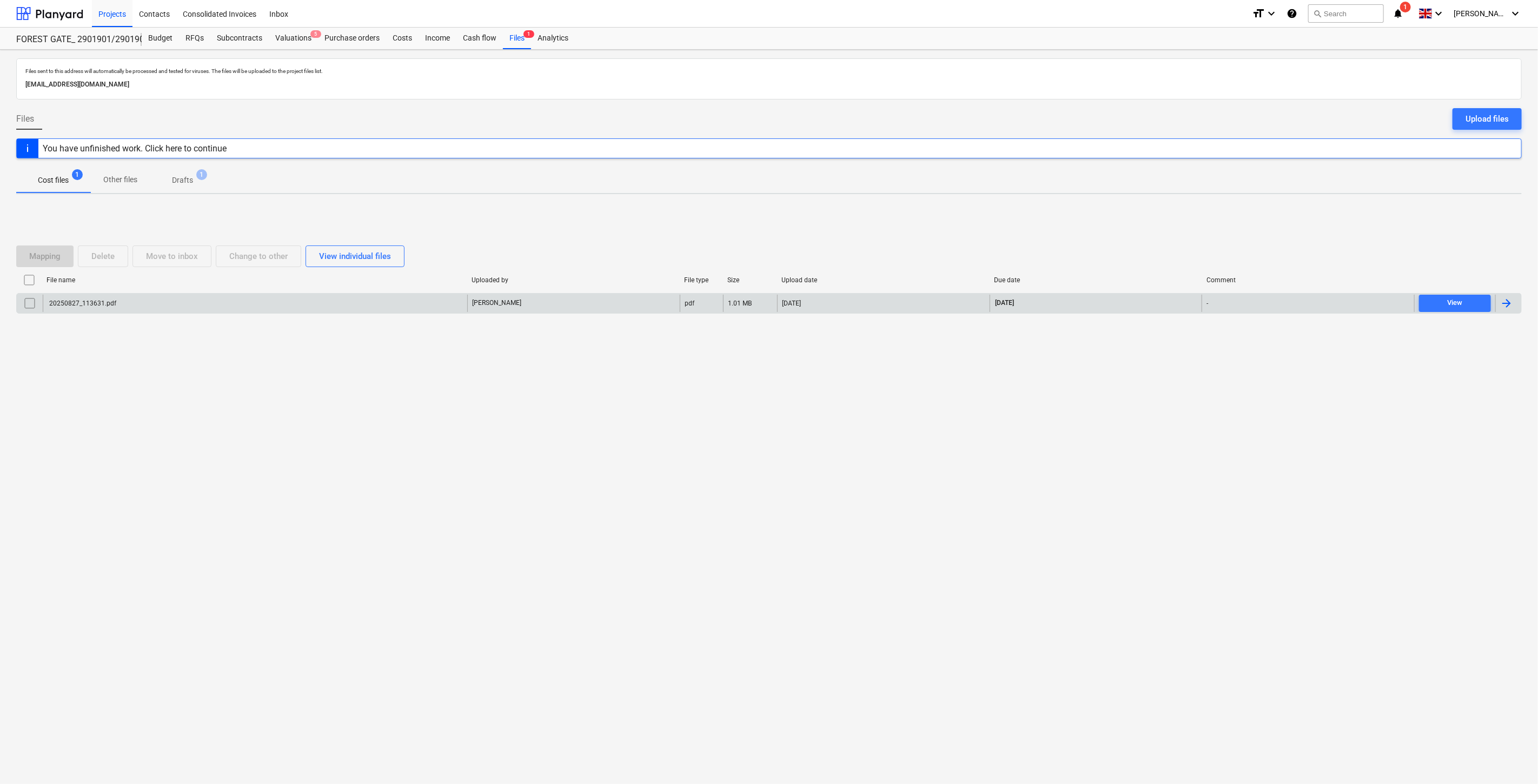
click at [352, 299] on div "20250827_113631.pdf" at bounding box center [255, 303] width 424 height 17
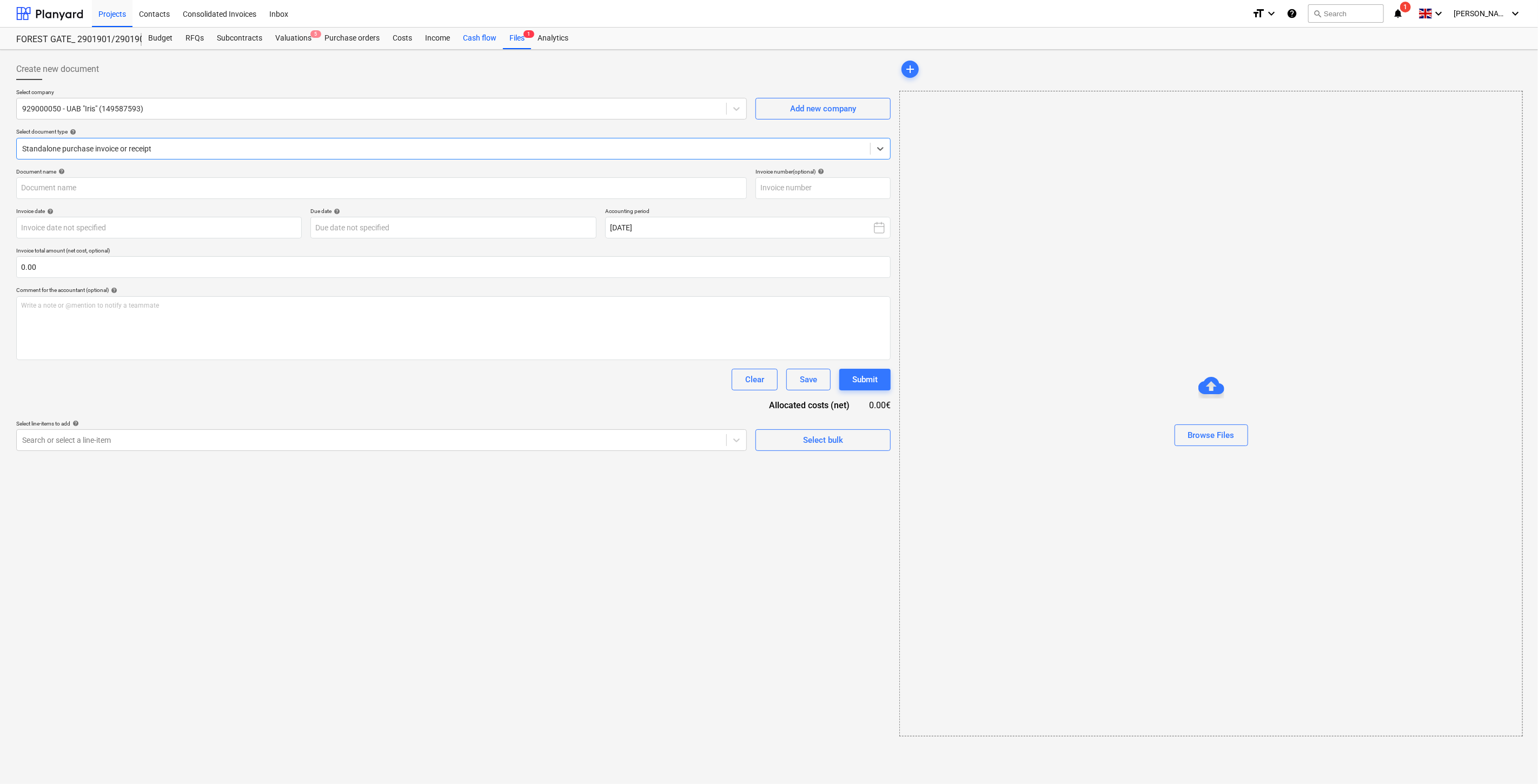
type input "IRIS0538356"
type input "[DATE]"
click at [1505, 111] on span "save_alt" at bounding box center [1498, 115] width 13 height 13
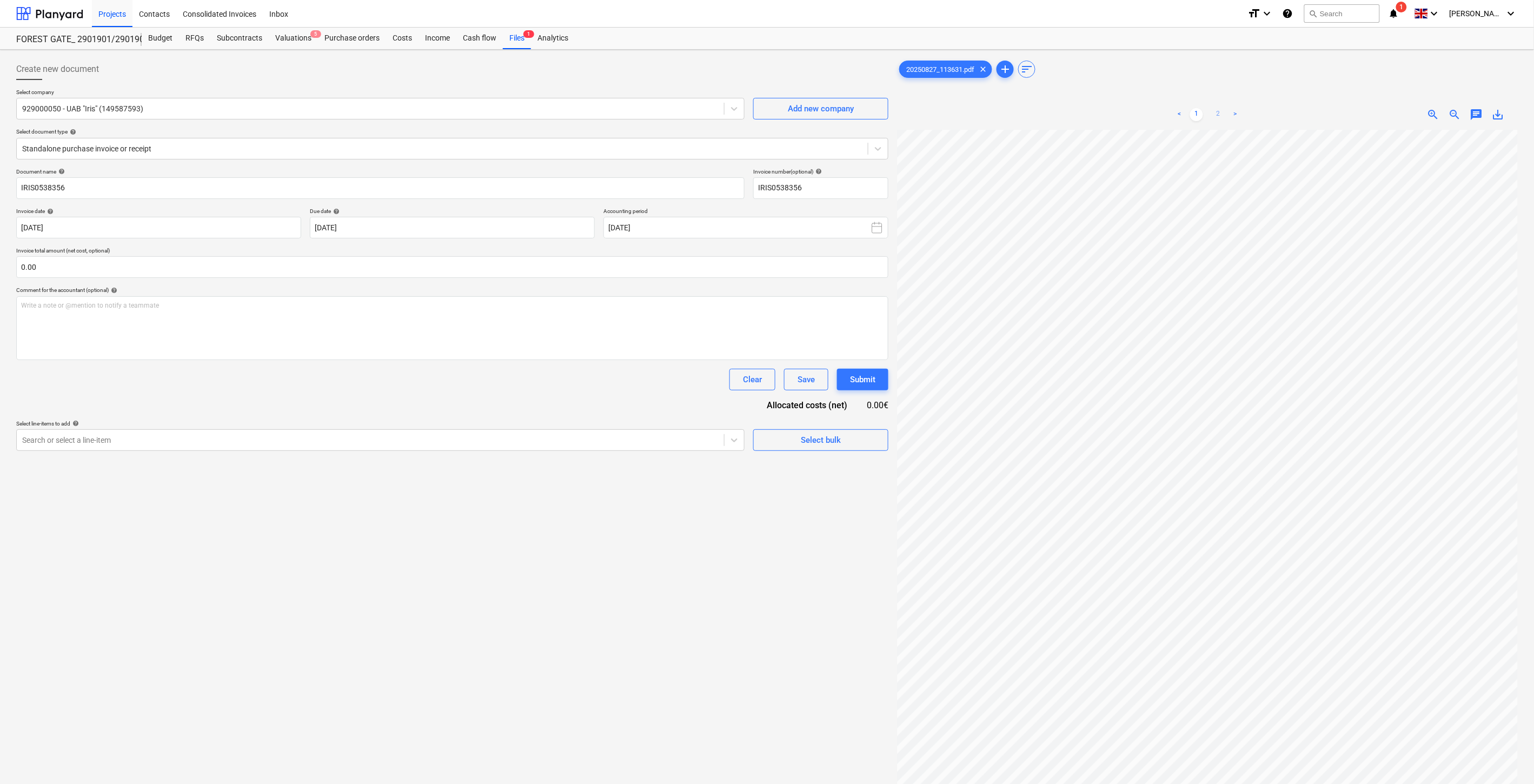
click at [1218, 115] on link "2" at bounding box center [1218, 115] width 13 height 13
click at [519, 42] on div "Files 1" at bounding box center [516, 38] width 28 height 22
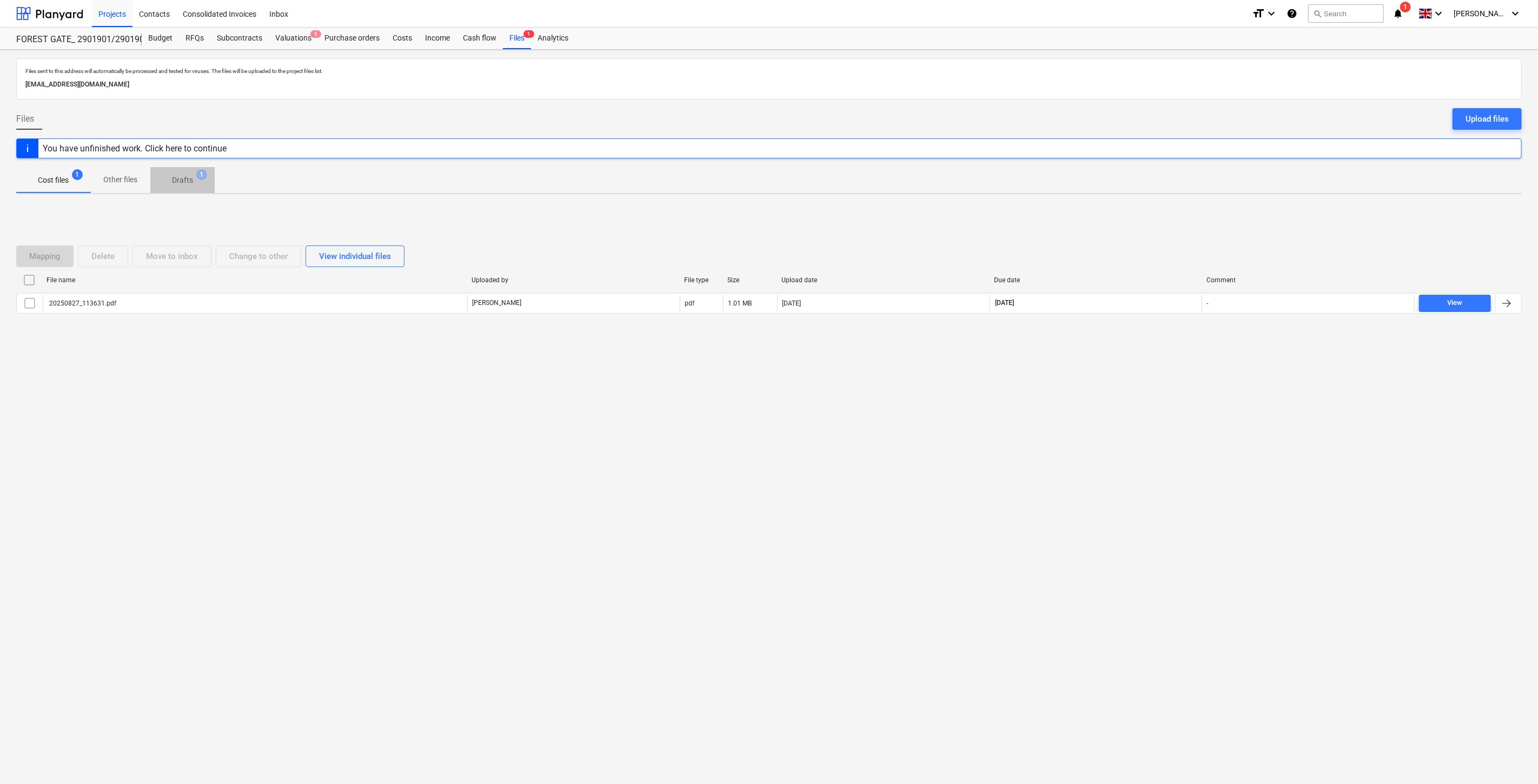
click at [192, 190] on span "Drafts 1" at bounding box center [182, 180] width 64 height 20
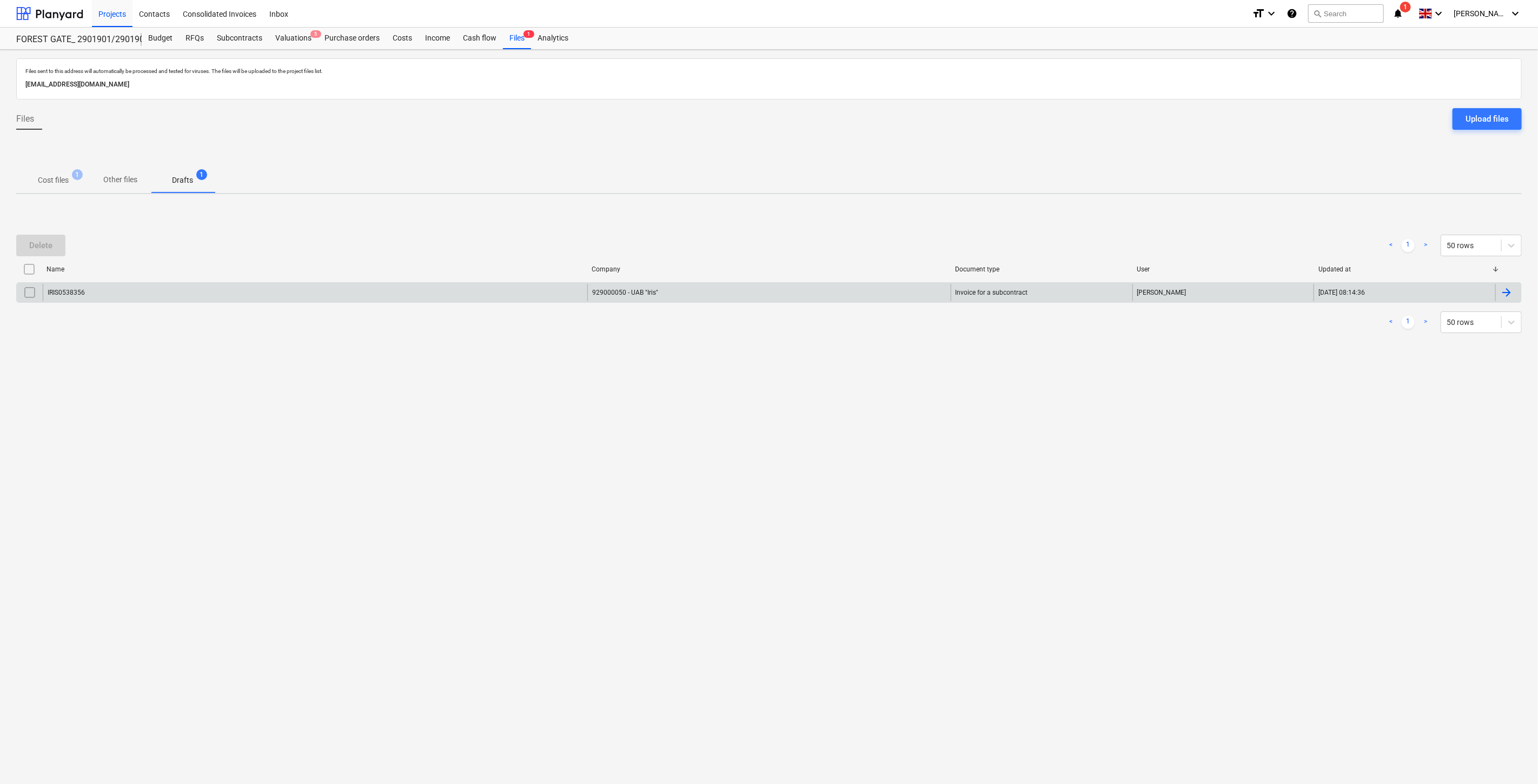
click at [209, 295] on div "IRIS0538356" at bounding box center [315, 292] width 544 height 17
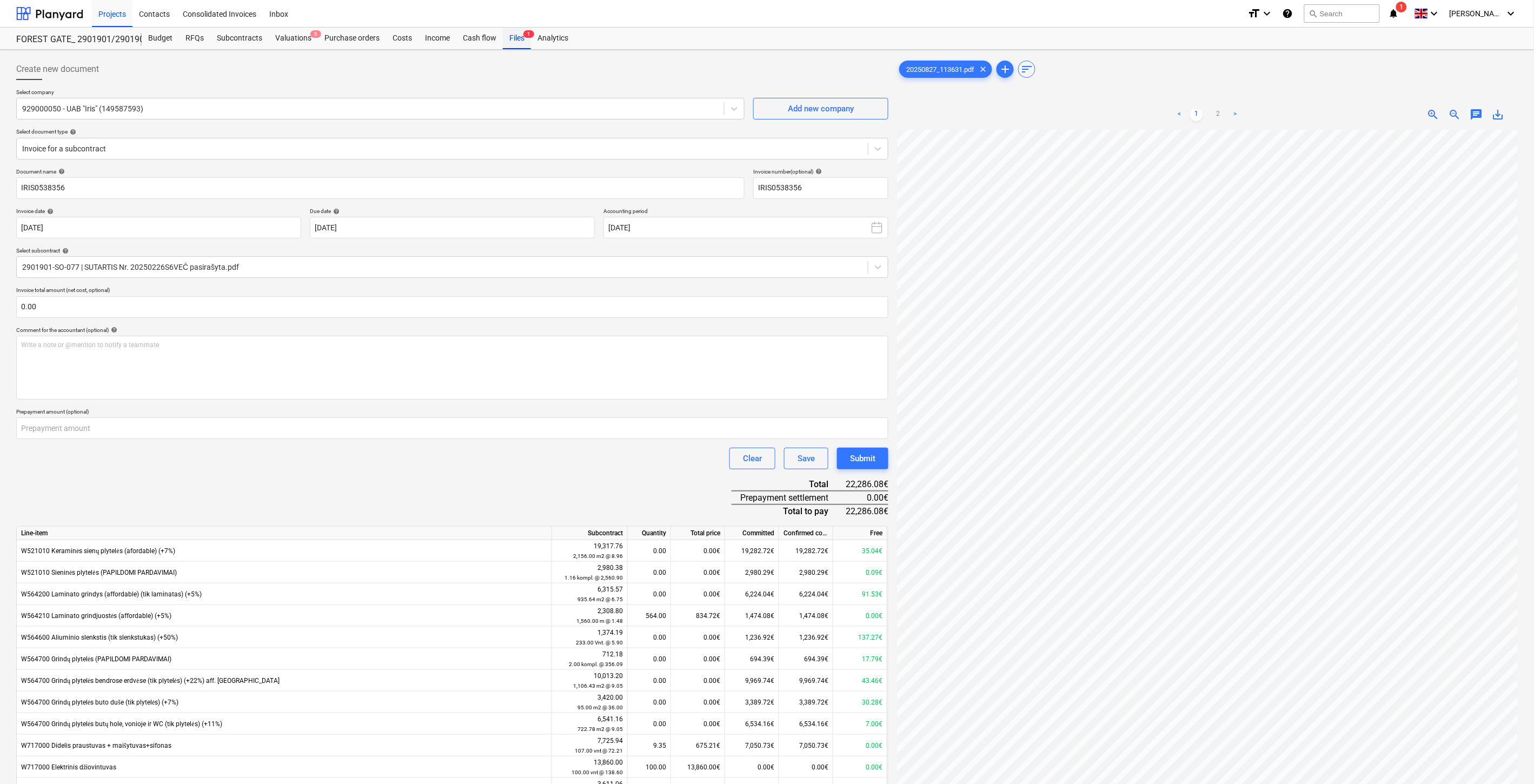
click at [514, 41] on div "Files 1" at bounding box center [516, 38] width 28 height 22
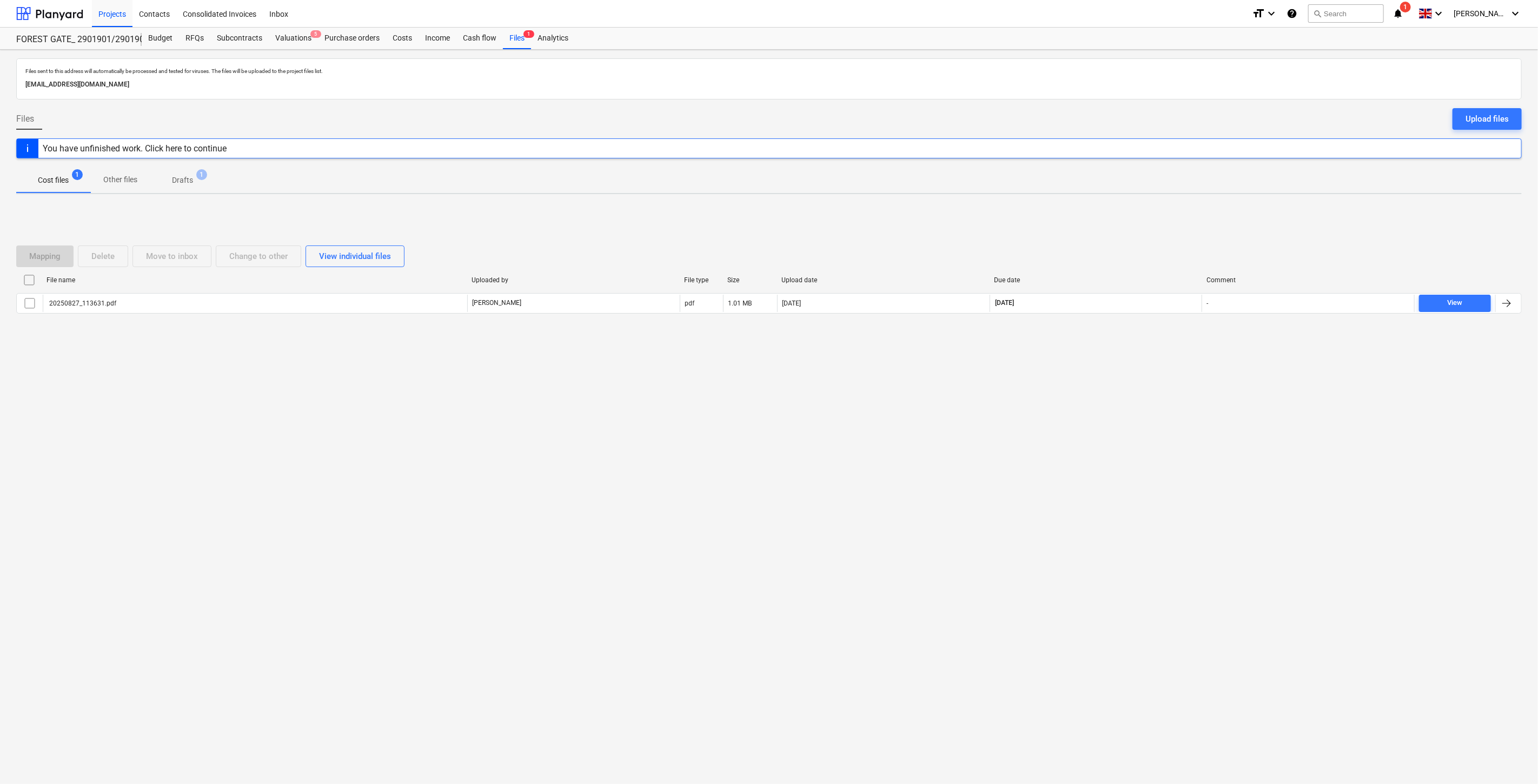
drag, startPoint x: 1149, startPoint y: 389, endPoint x: 1177, endPoint y: 352, distance: 46.4
click at [1151, 387] on div "Files sent to this address will automatically be processed and tested for virus…" at bounding box center [769, 417] width 1538 height 734
click at [1177, 352] on div "Mapping Delete Move to inbox Change to other View individual files File name Up…" at bounding box center [769, 284] width 1505 height 162
click at [1158, 217] on div "Mapping Delete Move to inbox Change to other View individual files File name Up…" at bounding box center [769, 284] width 1505 height 162
click at [1164, 210] on div "Mapping Delete Move to inbox Change to other View individual files File name Up…" at bounding box center [769, 284] width 1505 height 162
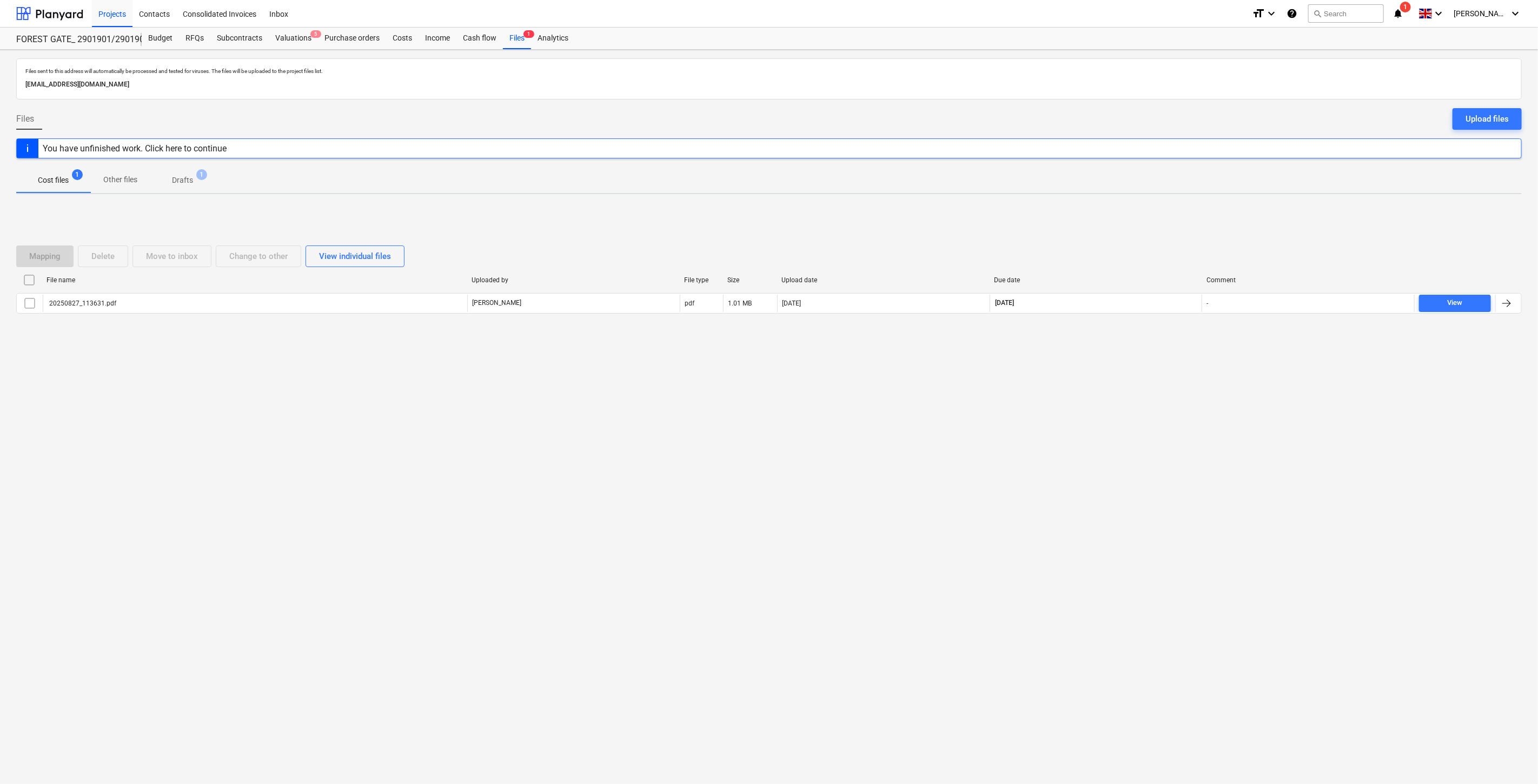
click at [1128, 232] on div "Mapping Delete Move to inbox Change to other View individual files File name Up…" at bounding box center [769, 284] width 1505 height 103
click at [1150, 215] on div "Mapping Delete Move to inbox Change to other View individual files File name Up…" at bounding box center [769, 284] width 1505 height 162
drag, startPoint x: 1136, startPoint y: 251, endPoint x: 1142, endPoint y: 240, distance: 12.5
click at [1136, 250] on div "Mapping Delete Move to inbox Change to other View individual files" at bounding box center [769, 256] width 1505 height 22
click at [1142, 240] on div "Mapping Delete Move to inbox Change to other View individual files File name Up…" at bounding box center [769, 284] width 1505 height 103
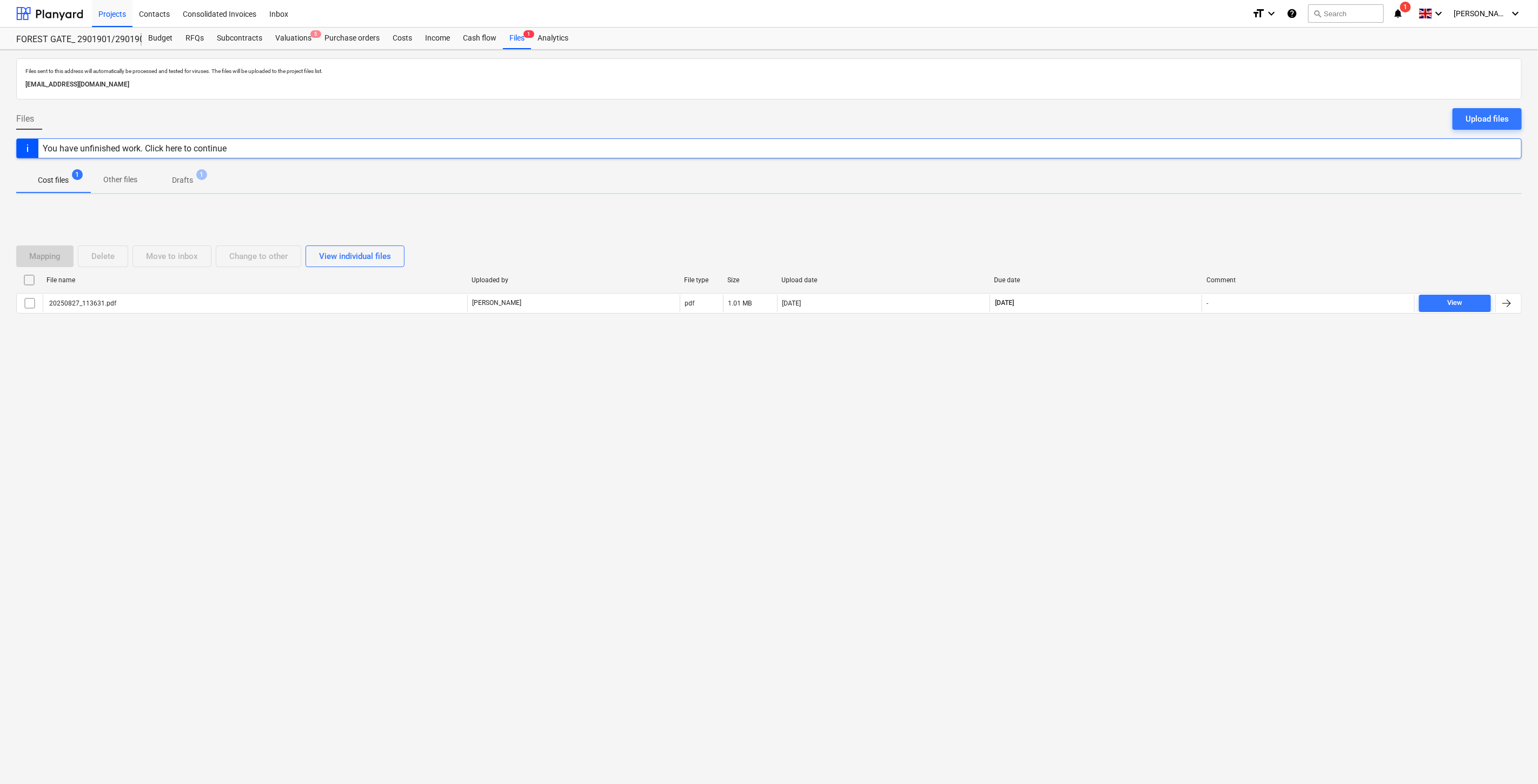
click at [1147, 224] on div "Mapping Delete Move to inbox Change to other View individual files File name Up…" at bounding box center [769, 284] width 1505 height 162
click at [1157, 209] on div "Mapping Delete Move to inbox Change to other View individual files File name Up…" at bounding box center [769, 284] width 1505 height 162
drag, startPoint x: 1144, startPoint y: 223, endPoint x: 1158, endPoint y: 207, distance: 21.3
click at [1149, 215] on div "Mapping Delete Move to inbox Change to other View individual files File name Up…" at bounding box center [769, 284] width 1505 height 162
click at [1158, 207] on div "Mapping Delete Move to inbox Change to other View individual files File name Up…" at bounding box center [769, 284] width 1505 height 162
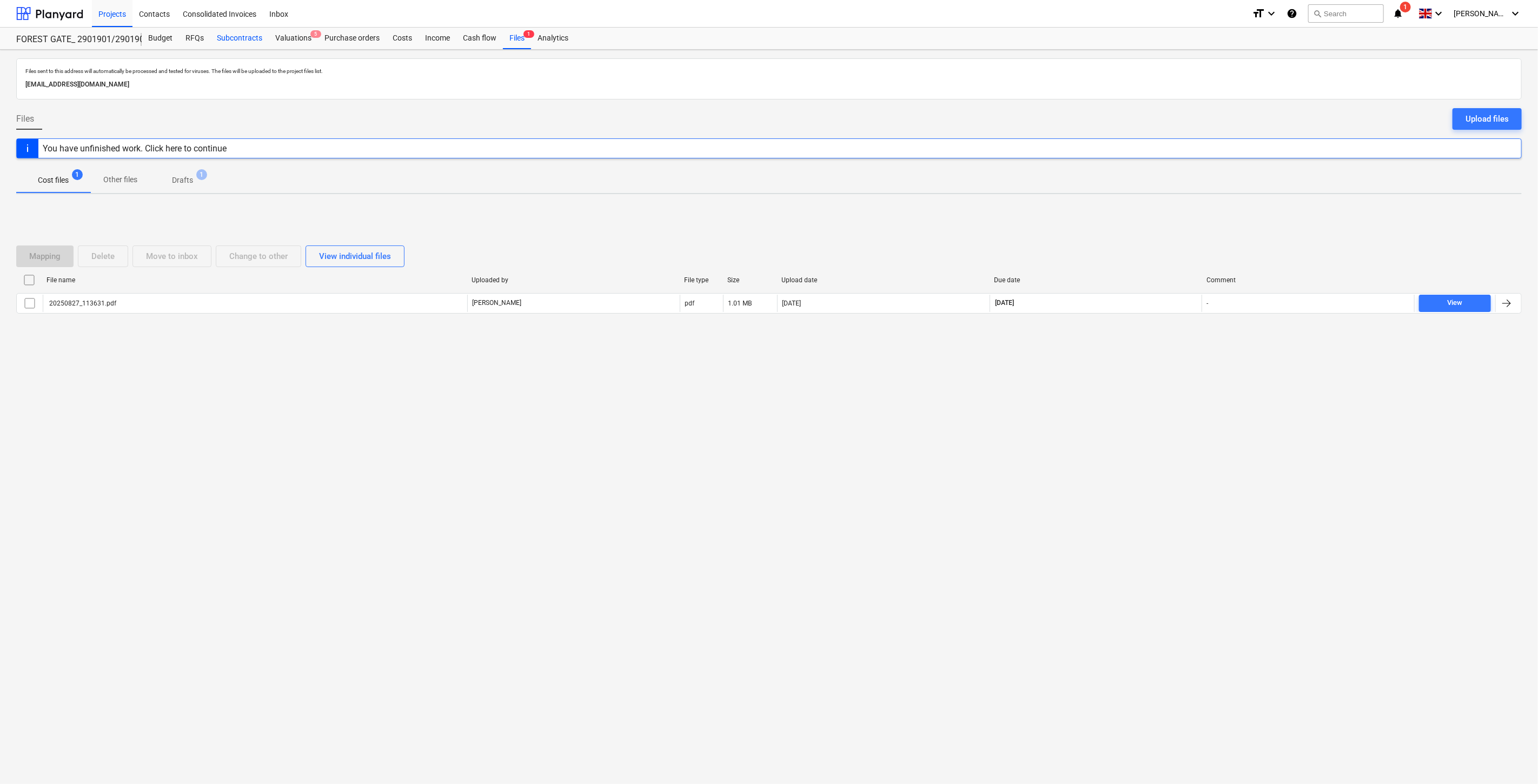
click at [237, 37] on div "Subcontracts" at bounding box center [239, 38] width 59 height 22
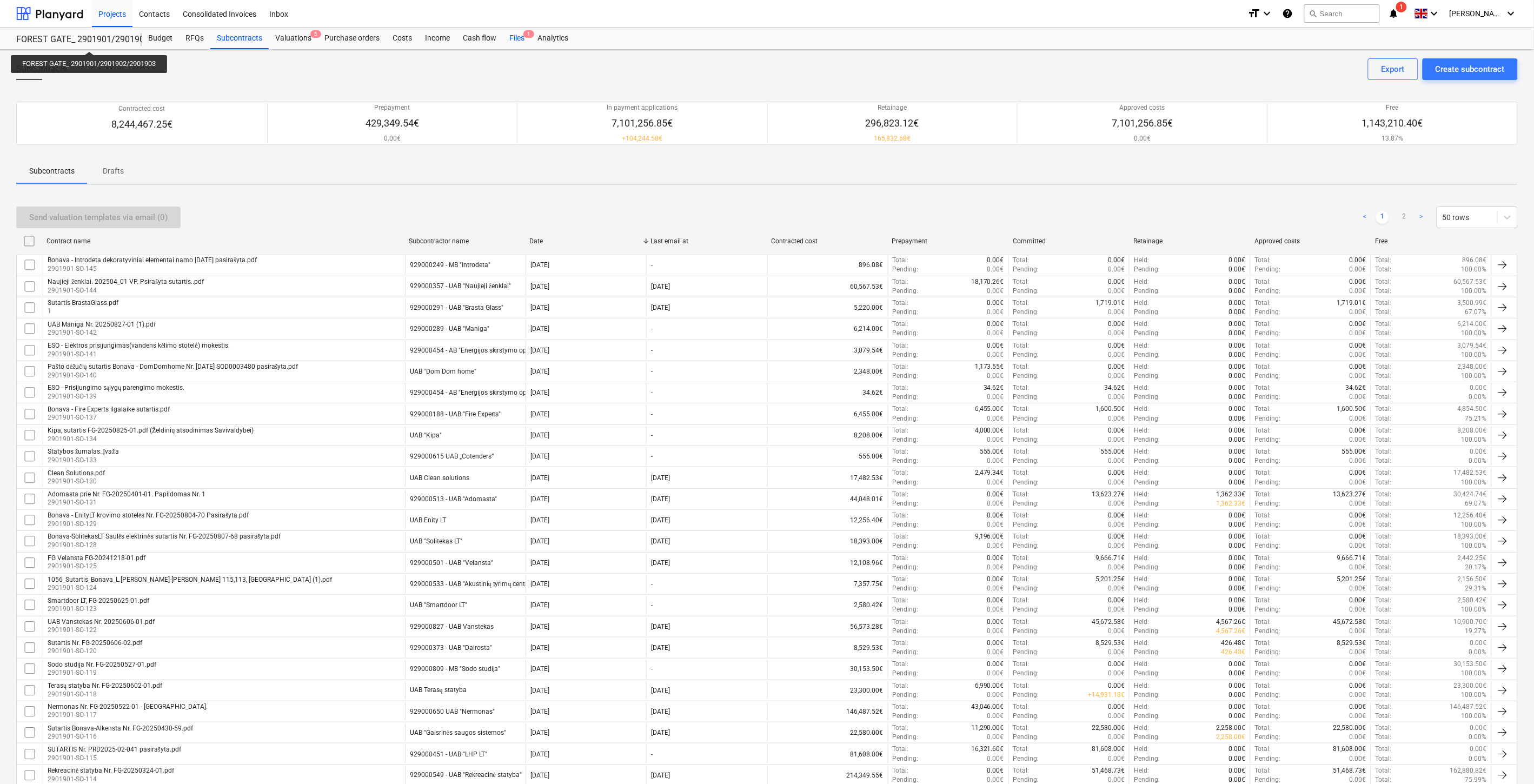
click at [526, 42] on div "Files 1" at bounding box center [516, 38] width 28 height 22
